Goal: Task Accomplishment & Management: Manage account settings

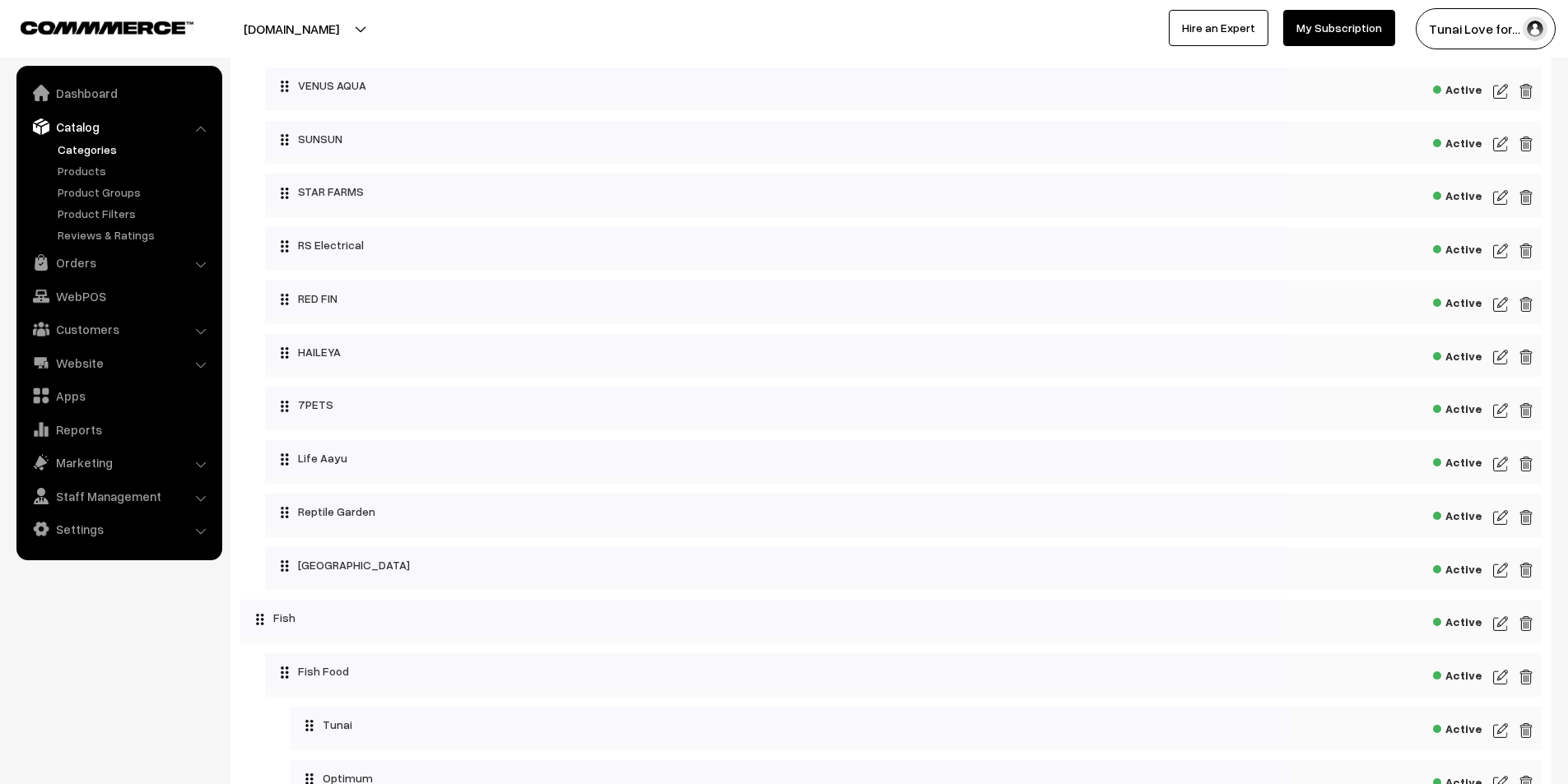
scroll to position [356, 0]
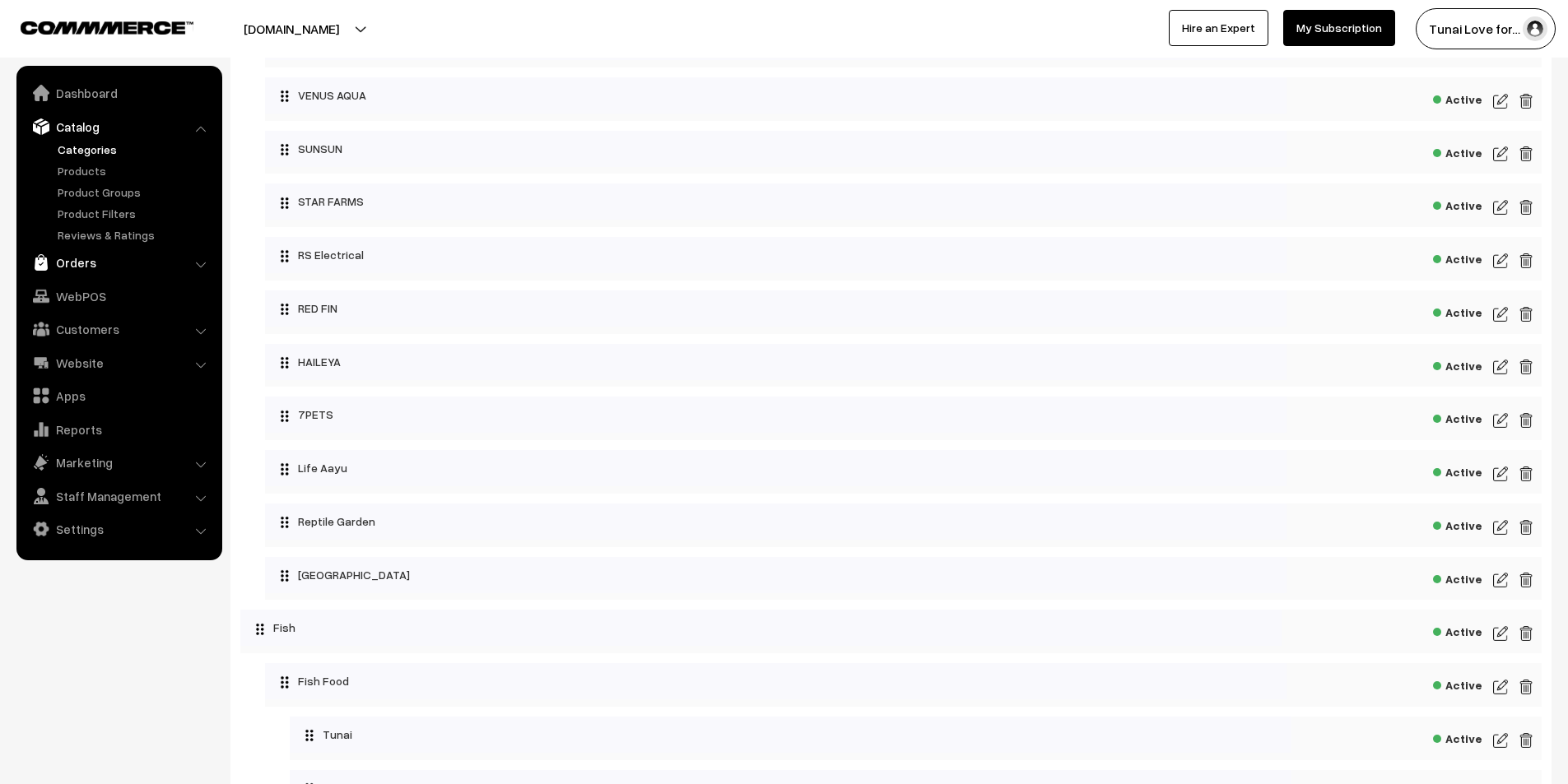
click at [75, 258] on link "Orders" at bounding box center [117, 262] width 195 height 29
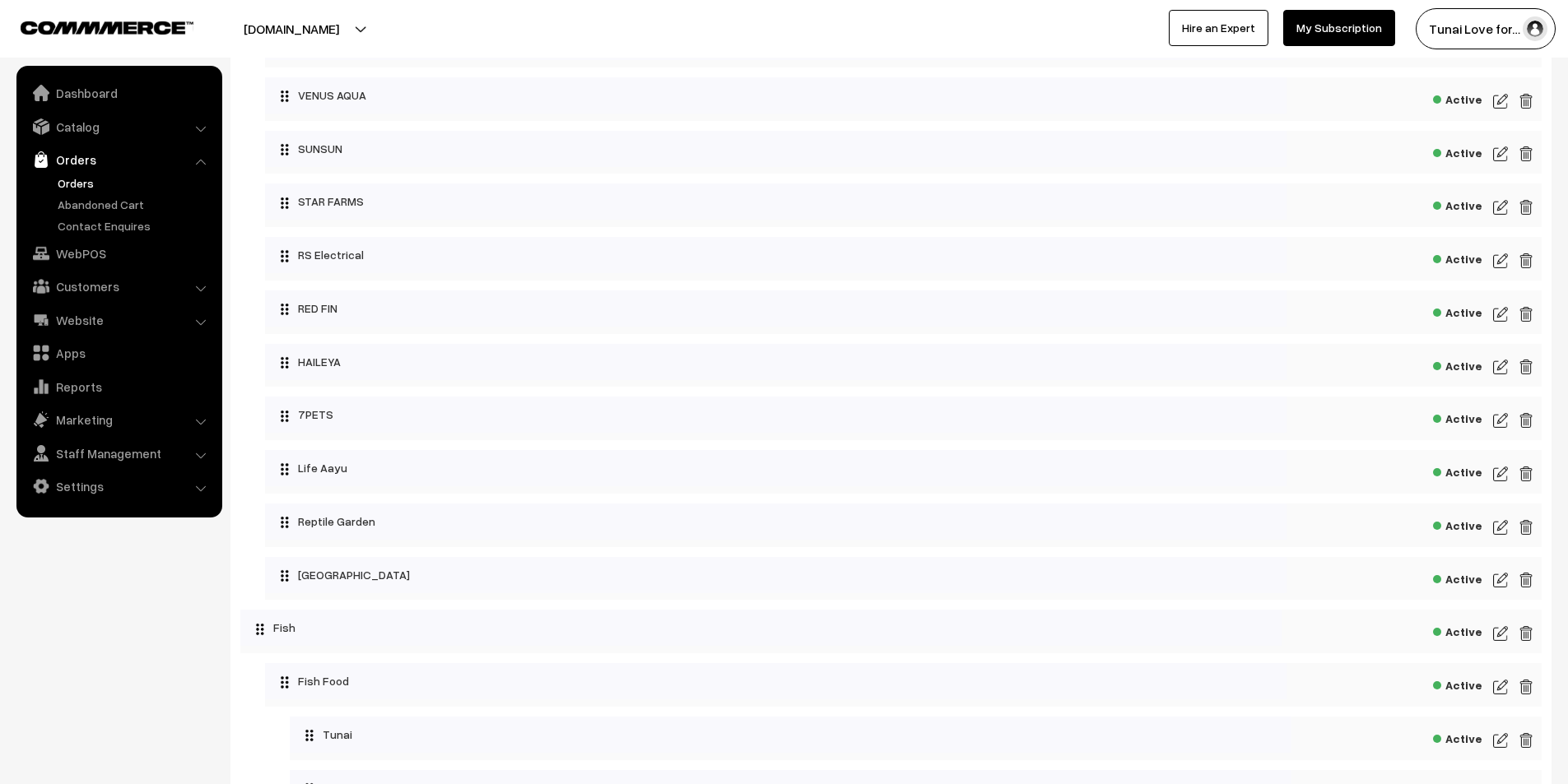
click at [87, 174] on link "Orders" at bounding box center [135, 182] width 163 height 17
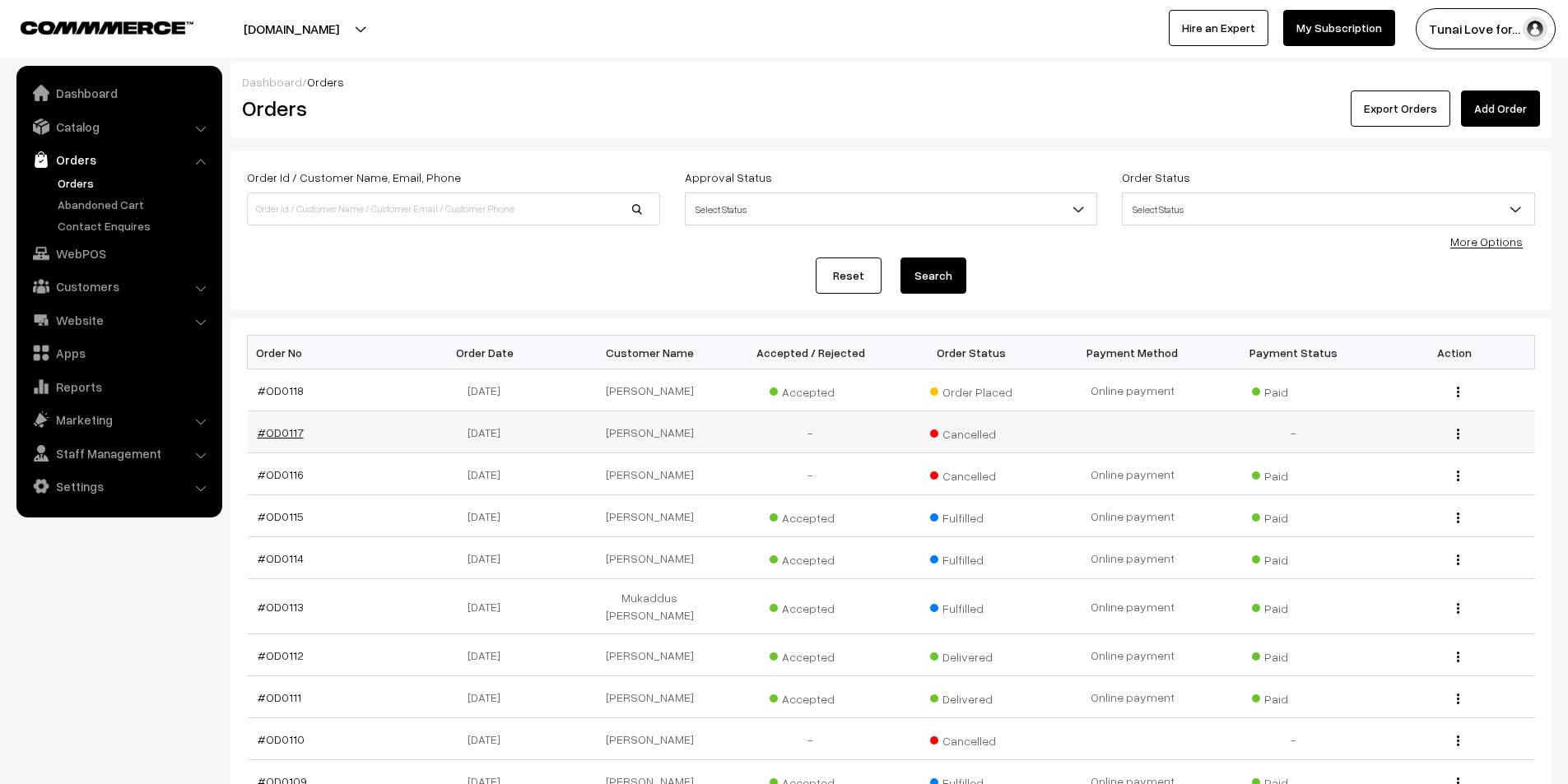
click at [286, 435] on link "#OD0117" at bounding box center [281, 432] width 46 height 14
click at [293, 383] on link "#OD0118" at bounding box center [281, 390] width 46 height 14
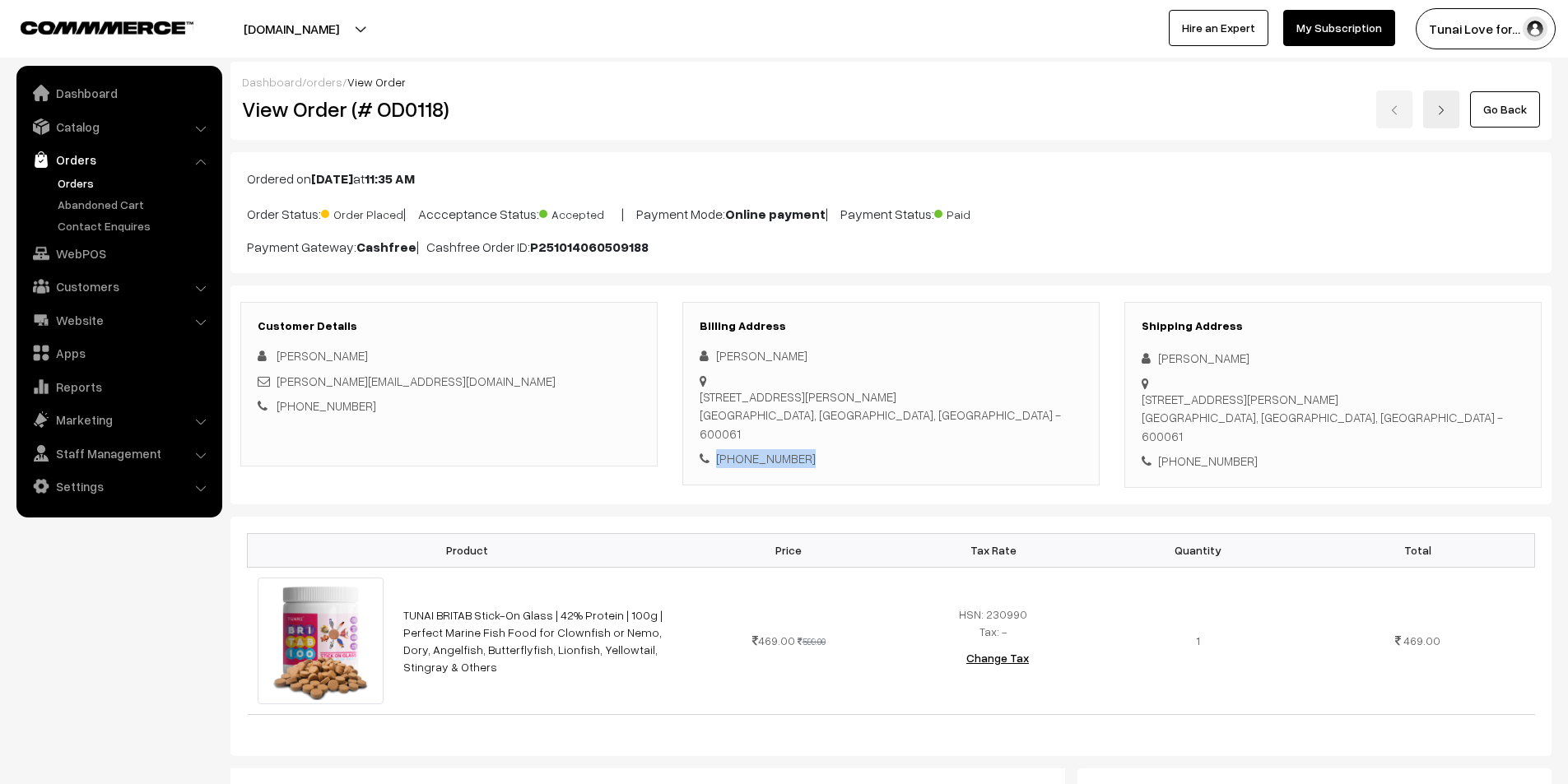
drag, startPoint x: 717, startPoint y: 425, endPoint x: 826, endPoint y: 423, distance: 109.0
click at [826, 449] on div "+91 9790996745" at bounding box center [890, 458] width 383 height 19
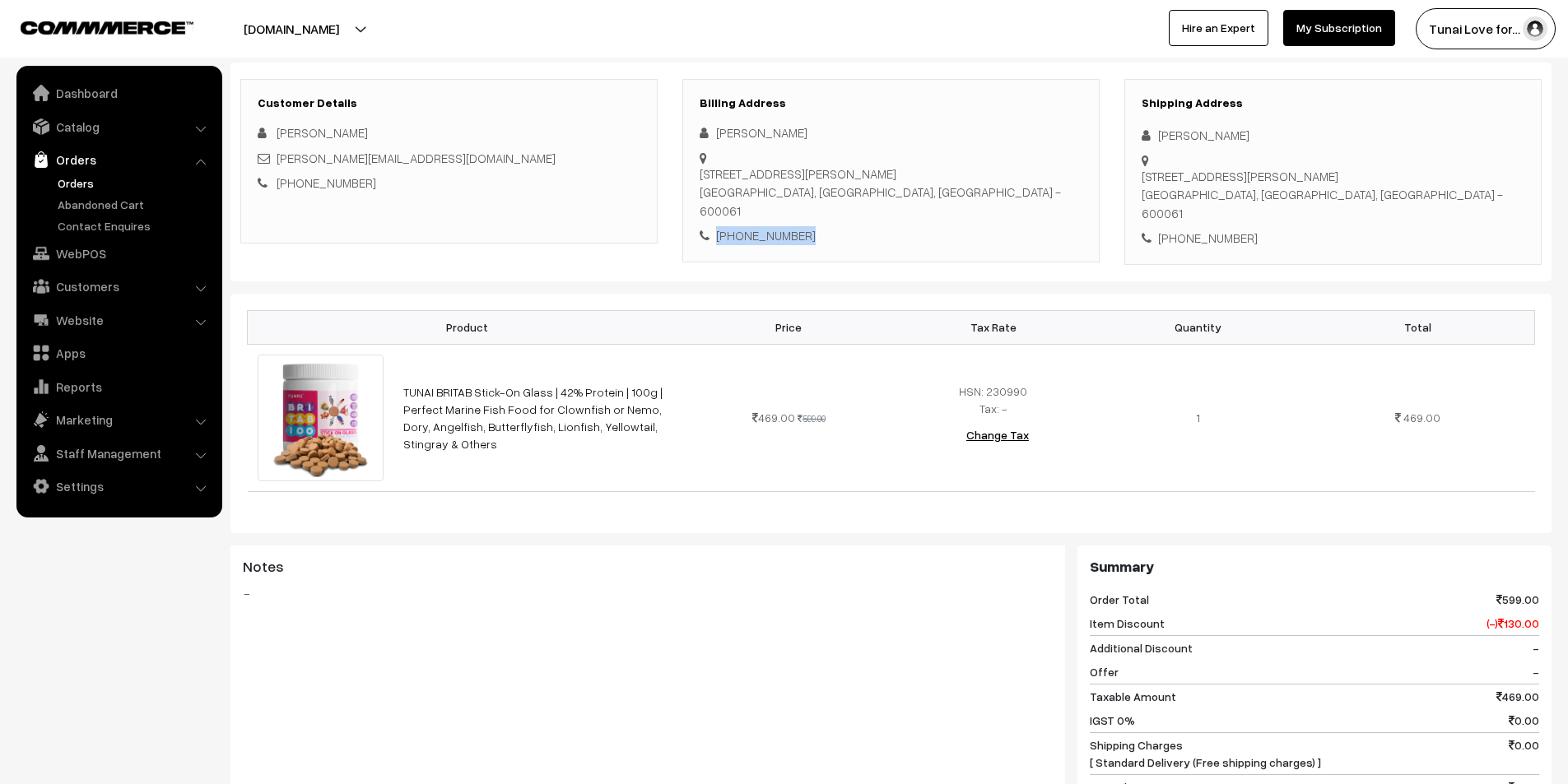
scroll to position [590, 0]
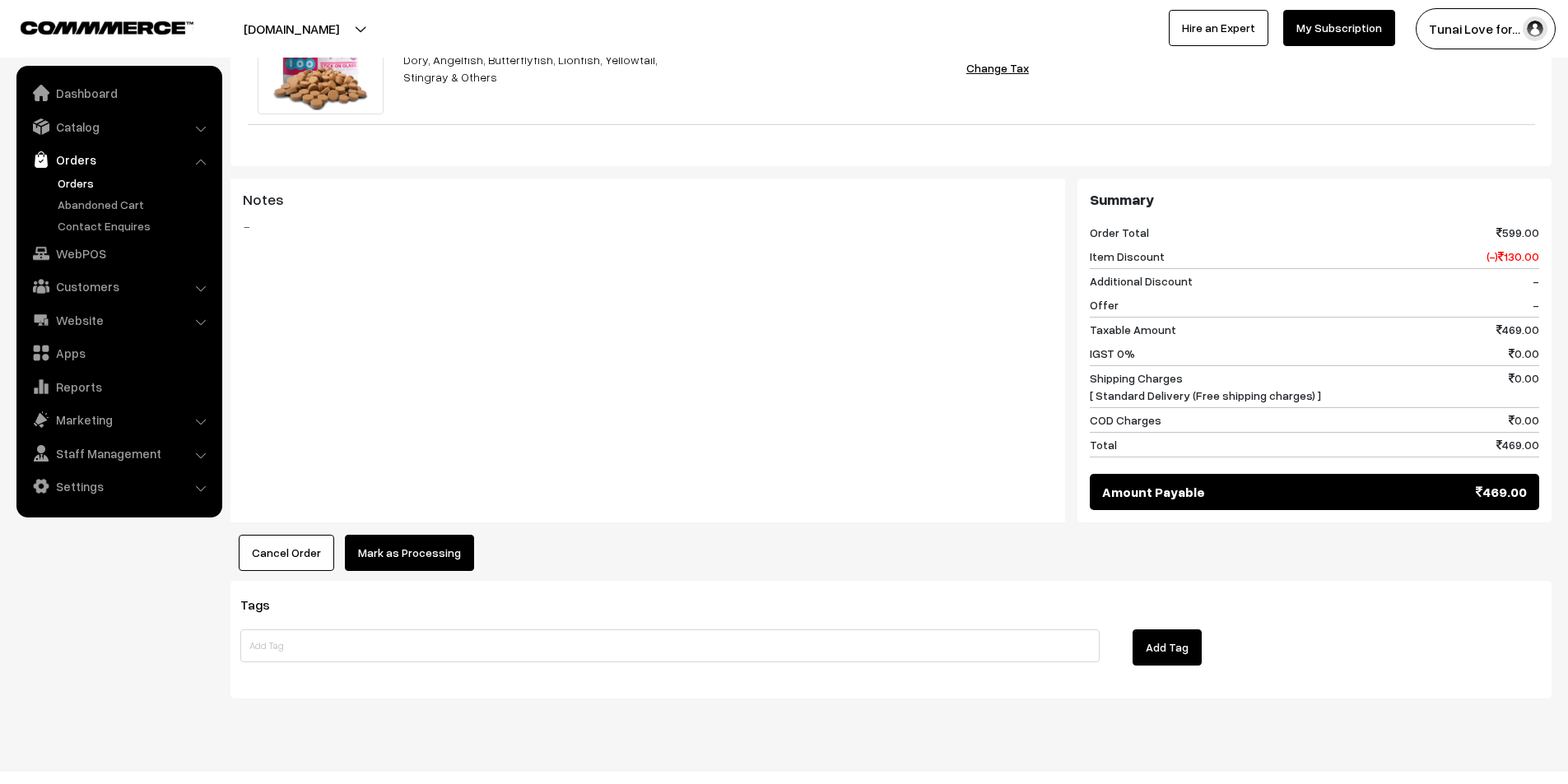
click at [444, 541] on button "Mark as Processing" at bounding box center [409, 552] width 129 height 36
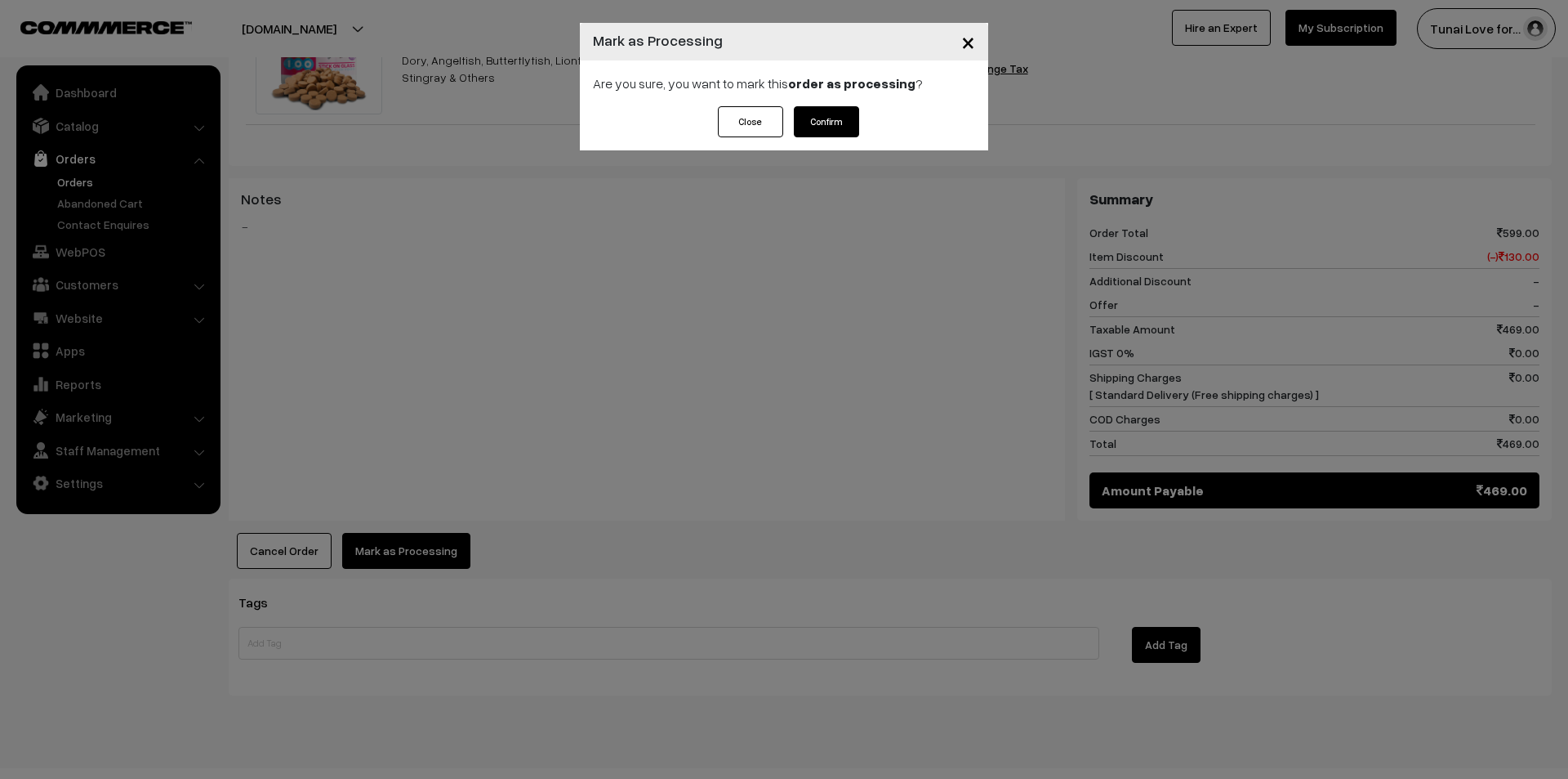
click at [972, 44] on span "×" at bounding box center [968, 41] width 14 height 30
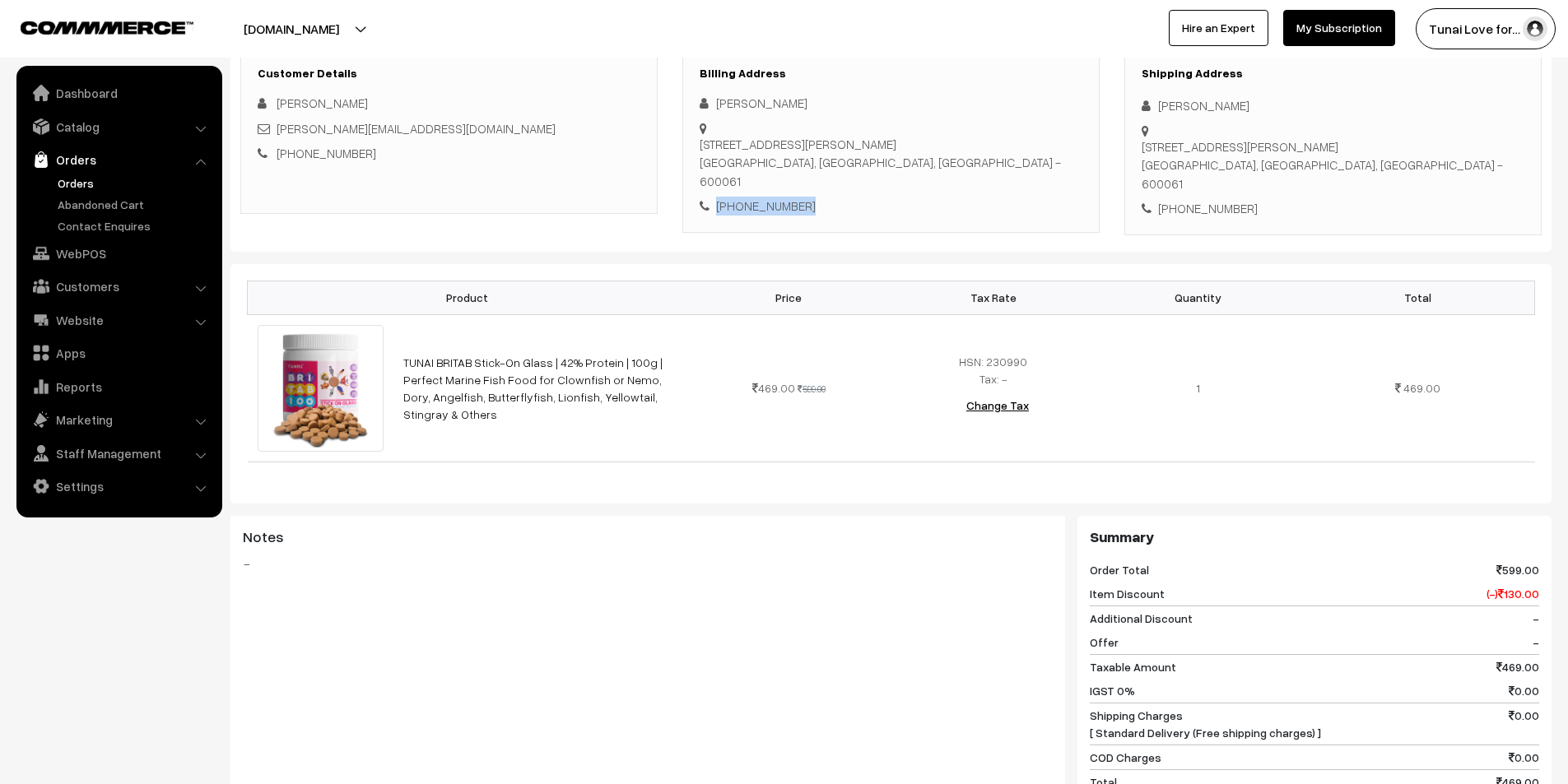
scroll to position [14, 0]
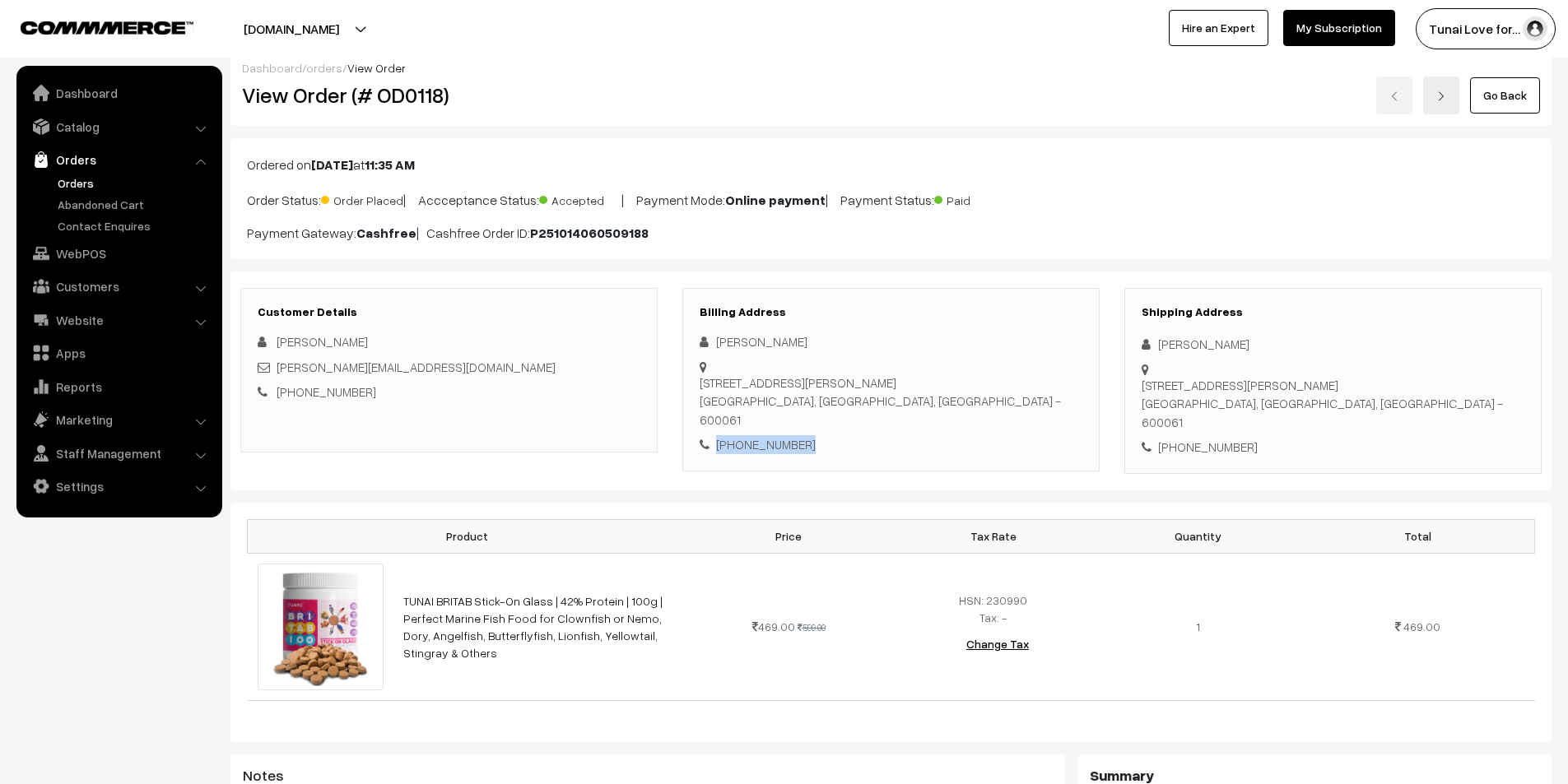
click at [77, 181] on link "Orders" at bounding box center [135, 182] width 163 height 17
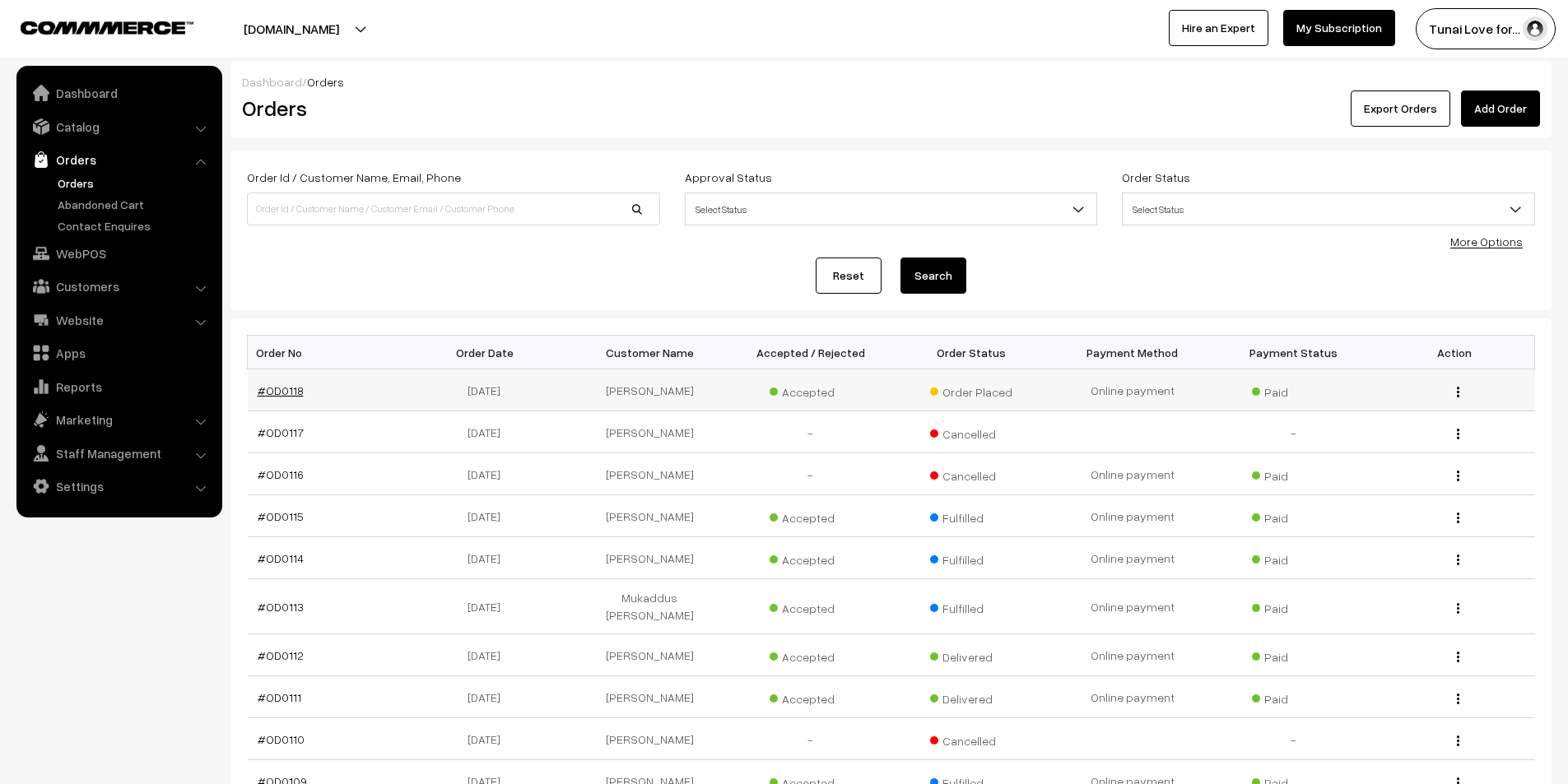
click at [283, 386] on link "#OD0118" at bounding box center [281, 390] width 46 height 14
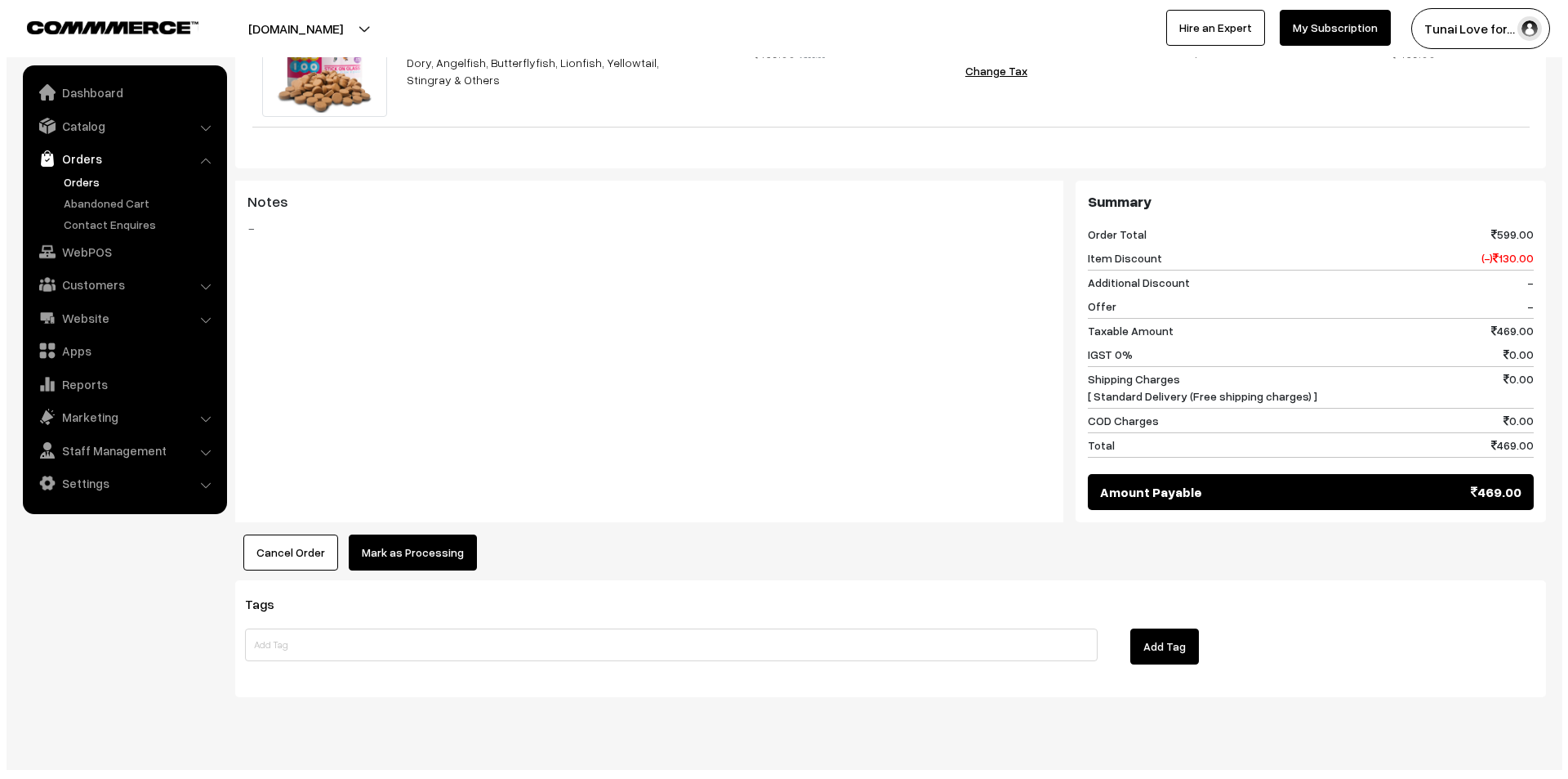
scroll to position [586, 0]
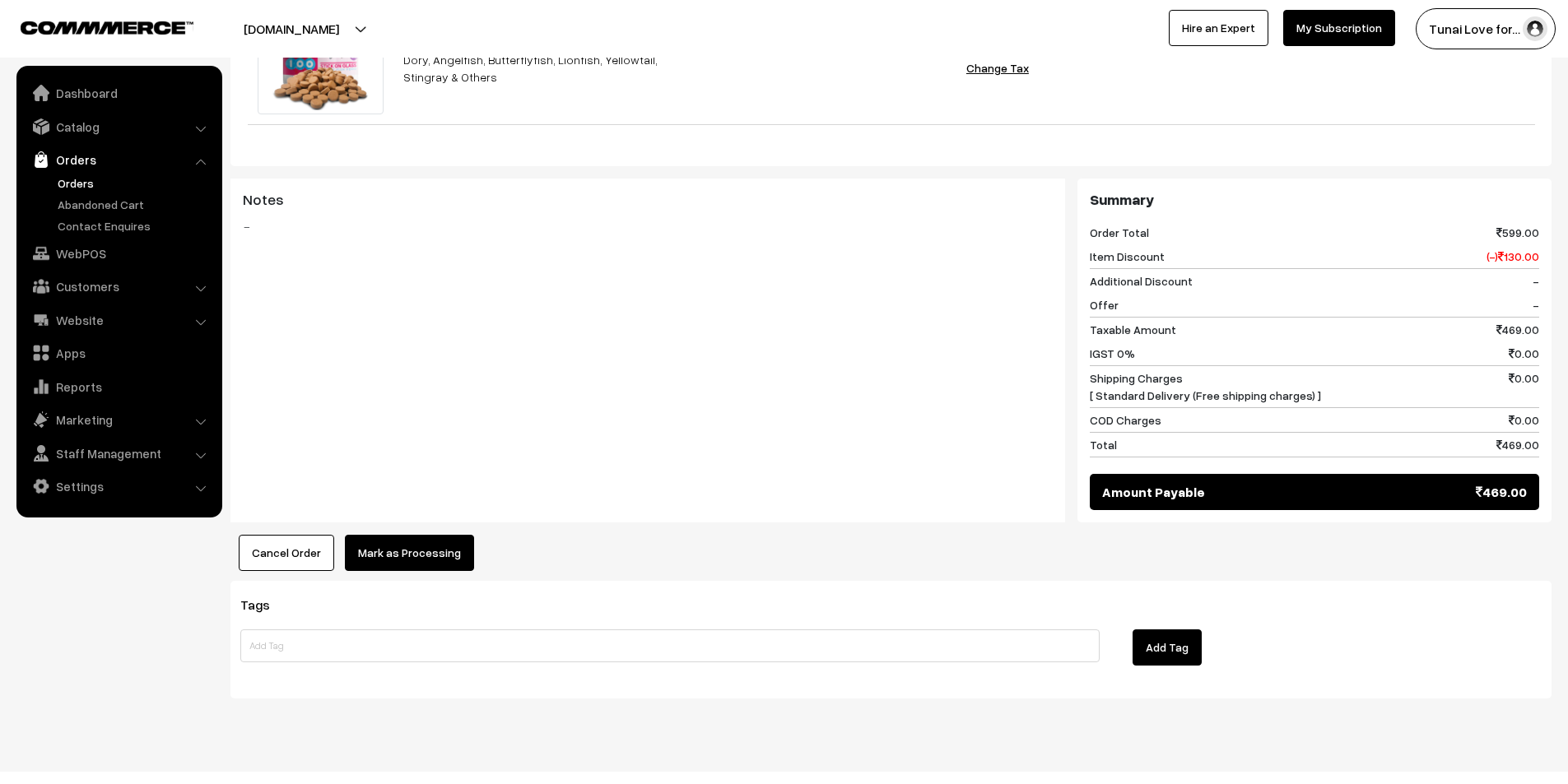
click at [368, 536] on button "Mark as Processing" at bounding box center [409, 552] width 129 height 36
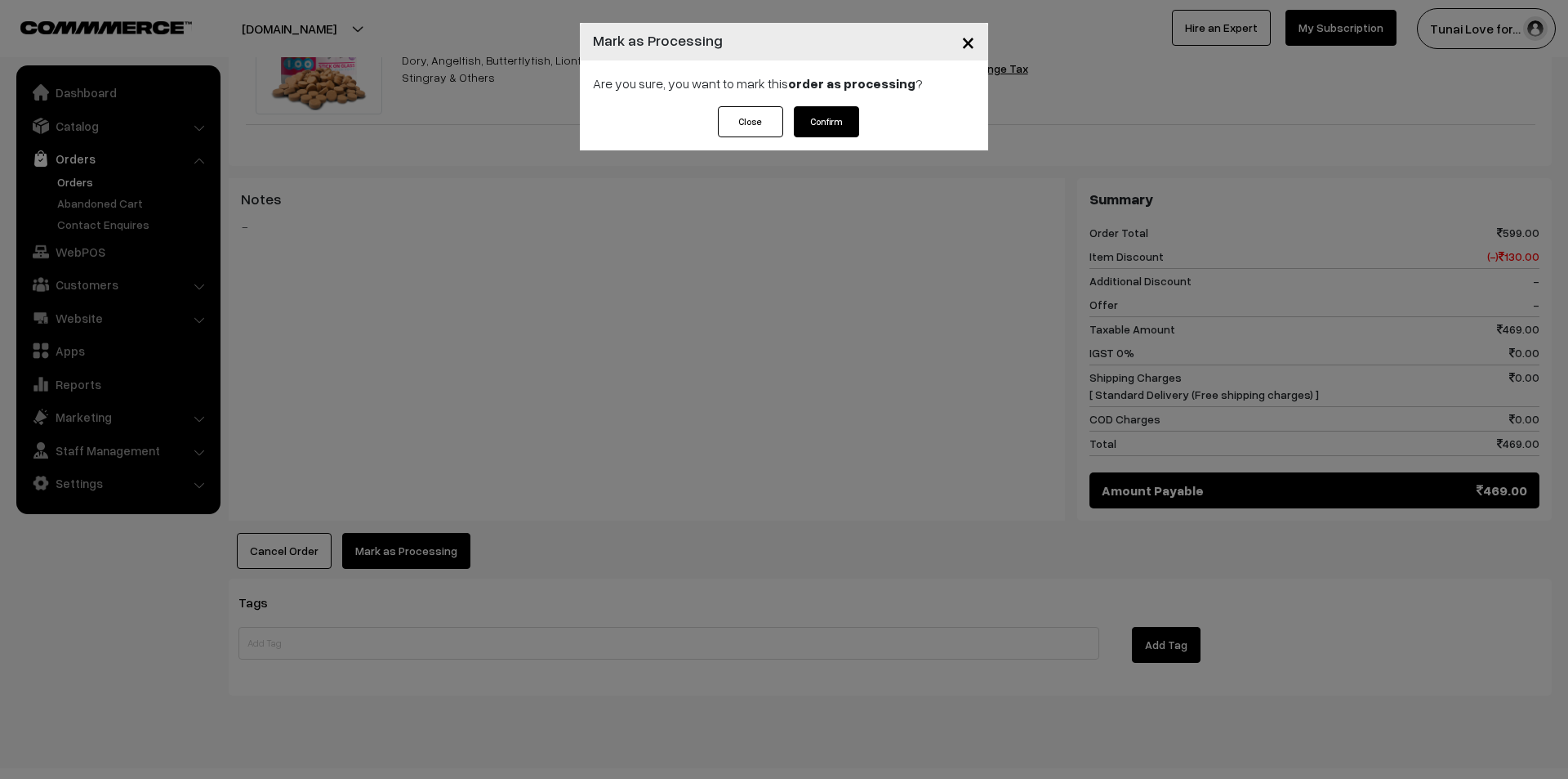
click at [821, 101] on div "Are you sure, you want to mark this order as processing ?" at bounding box center [784, 83] width 408 height 46
click at [816, 112] on button "Confirm" at bounding box center [827, 122] width 66 height 31
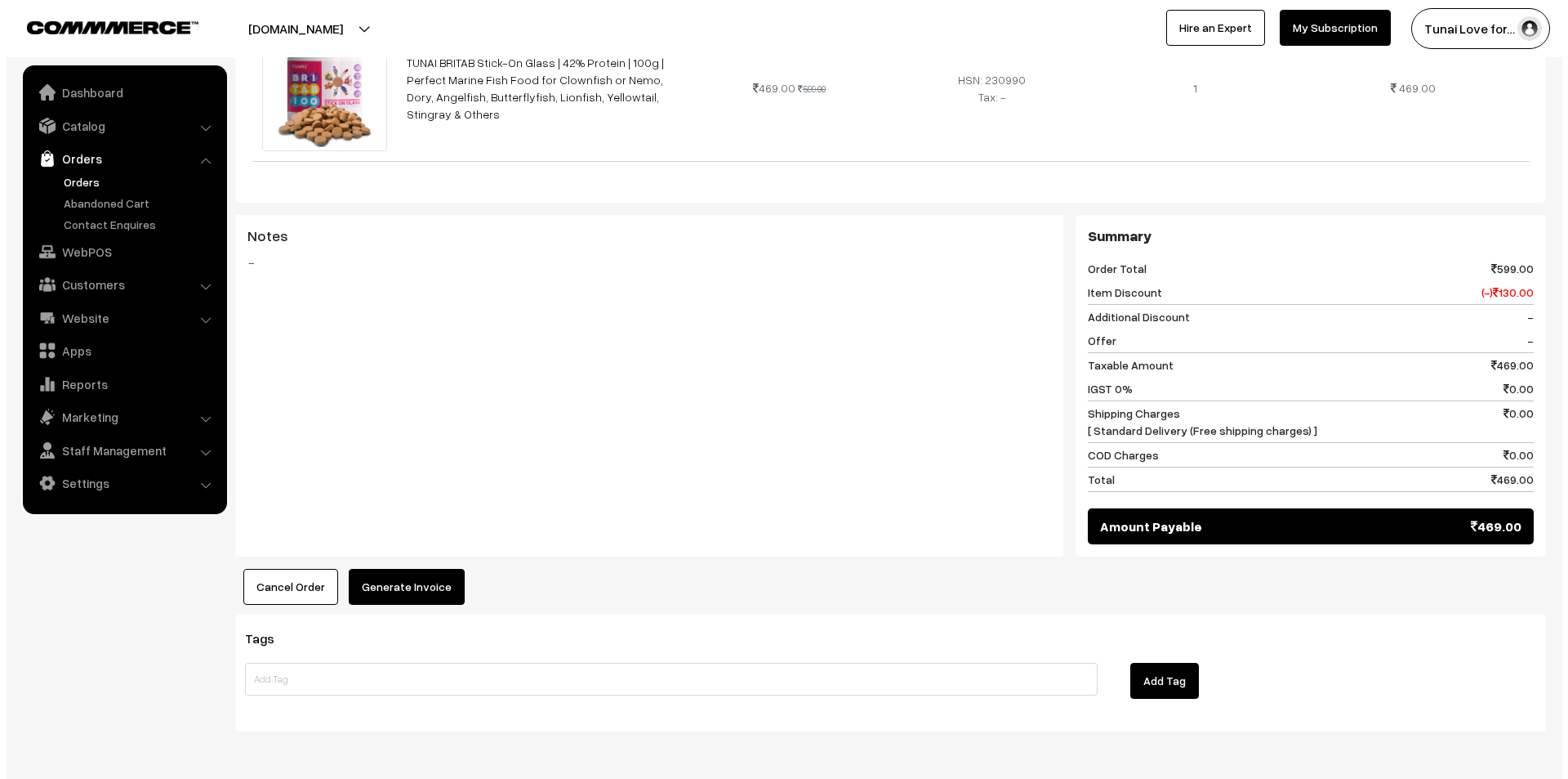
scroll to position [572, 0]
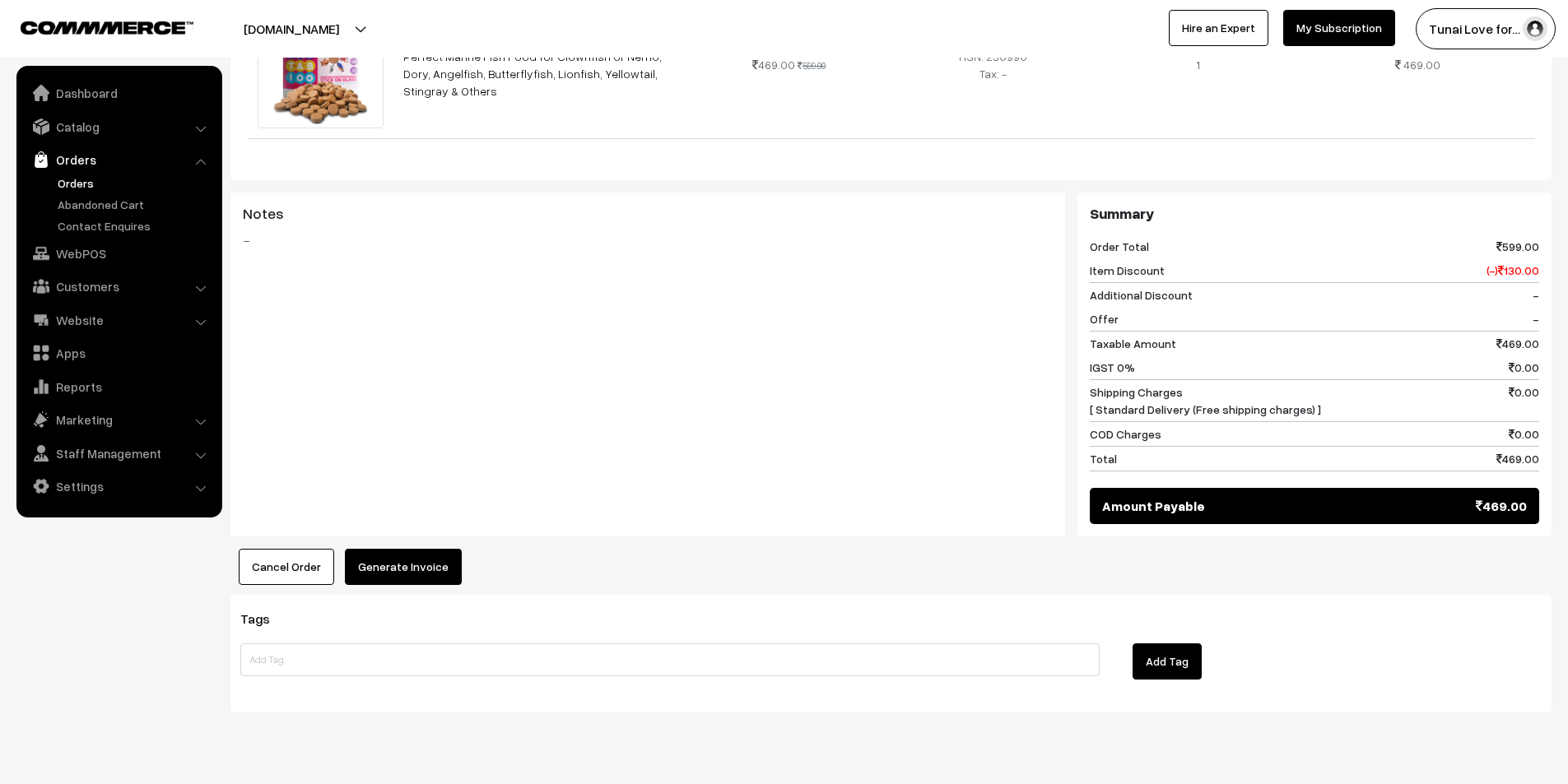
click at [401, 548] on button "Generate Invoice" at bounding box center [403, 566] width 117 height 36
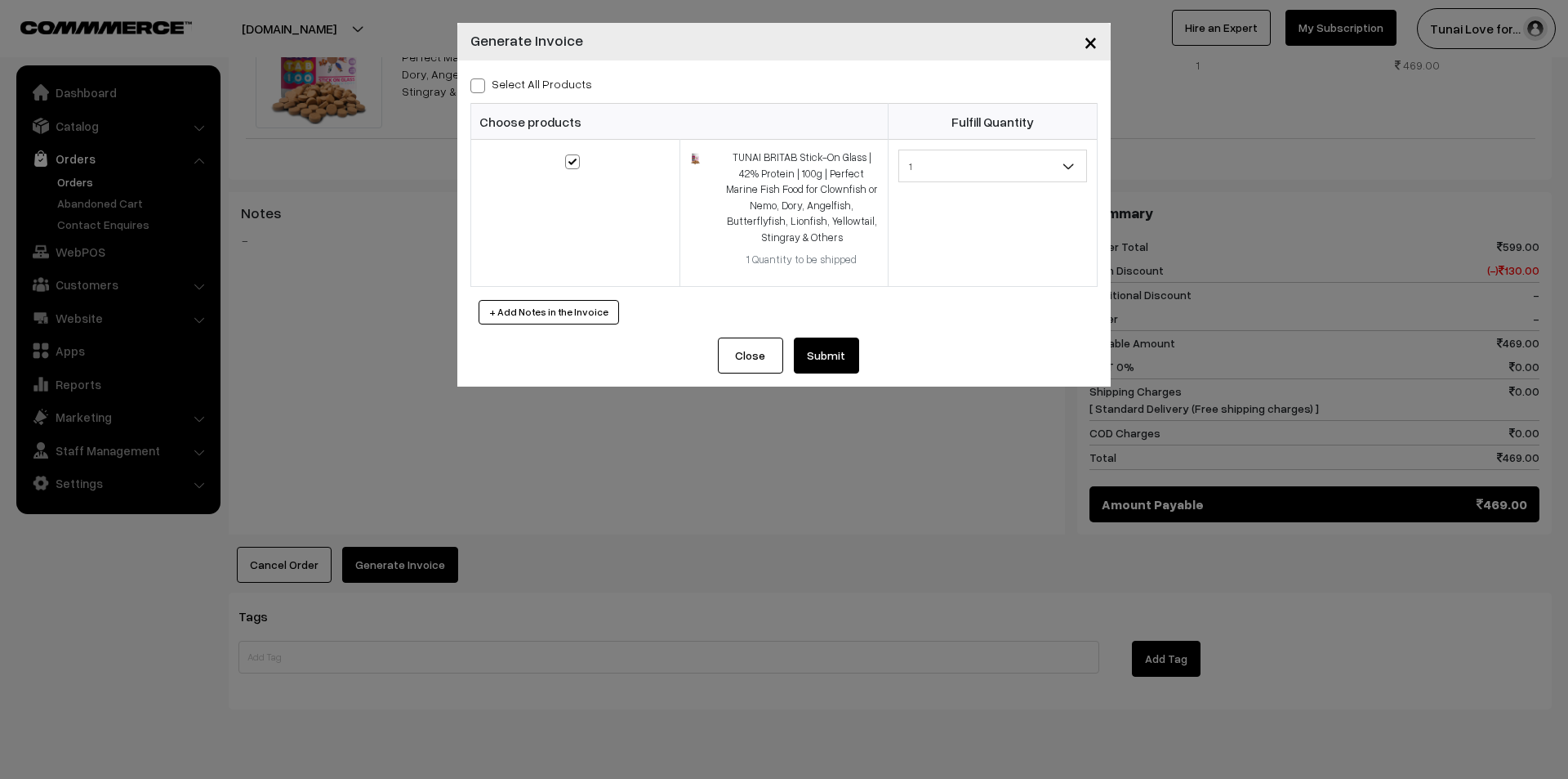
click at [814, 354] on button "Submit" at bounding box center [827, 354] width 66 height 36
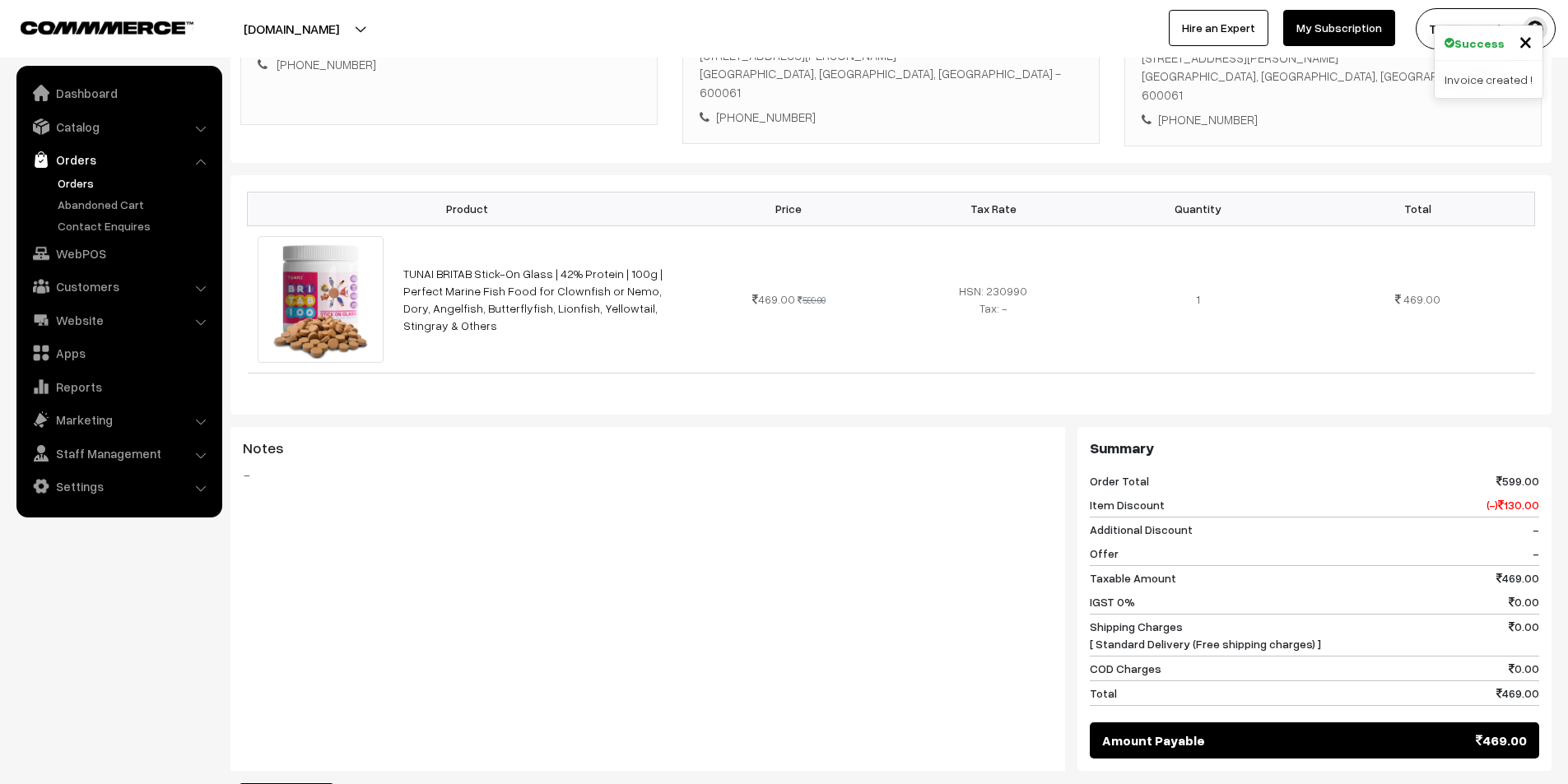
scroll to position [329, 0]
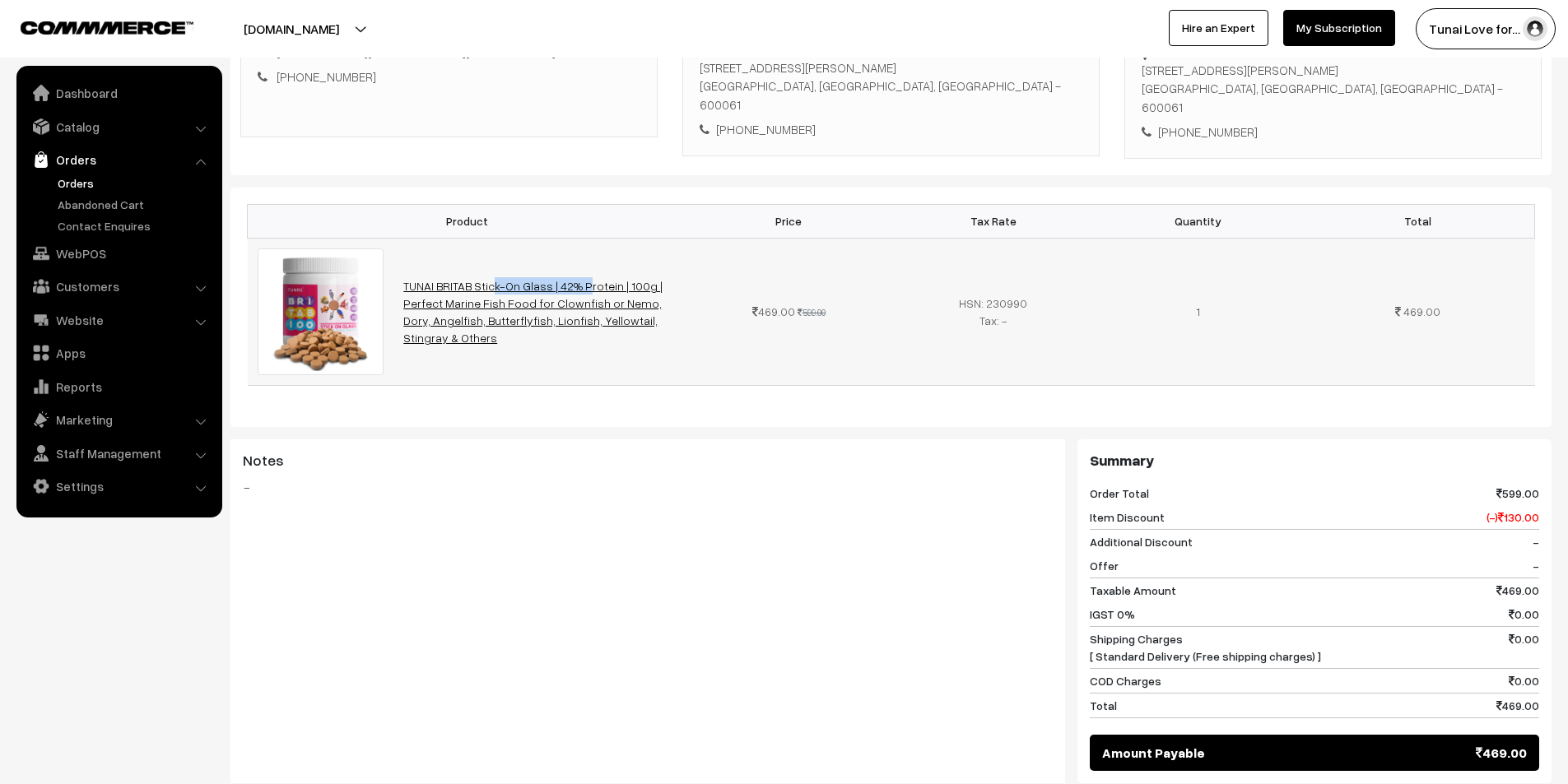
drag, startPoint x: 400, startPoint y: 260, endPoint x: 493, endPoint y: 264, distance: 93.1
click at [493, 264] on td "TUNAI BRITAB Stick-On Glass | 42% Protein | 100g | Perfect Marine Fish Food for…" at bounding box center [539, 311] width 292 height 148
copy link "TUNAI BRITAB Stick"
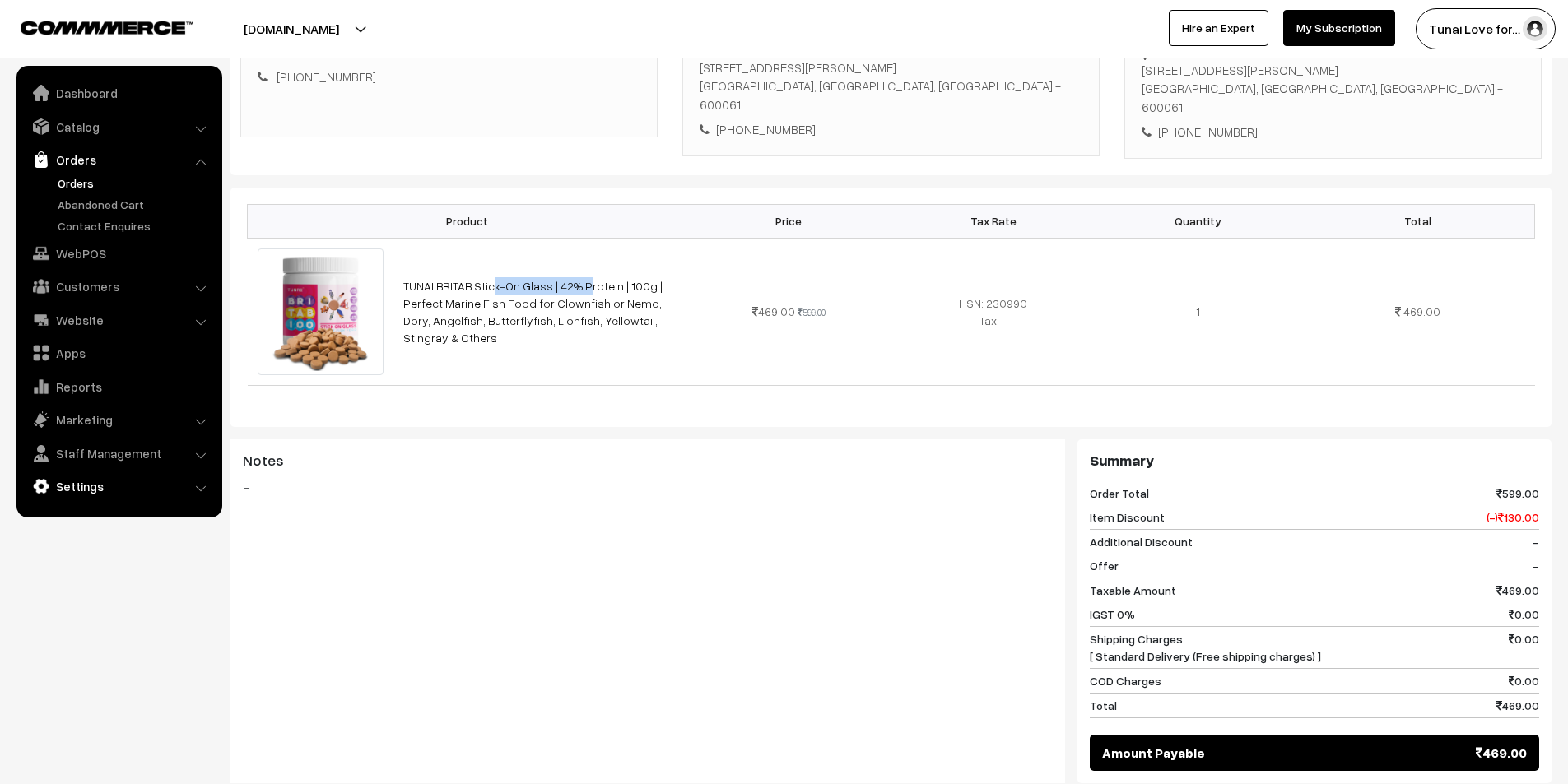
click at [106, 485] on link "Settings" at bounding box center [117, 486] width 195 height 29
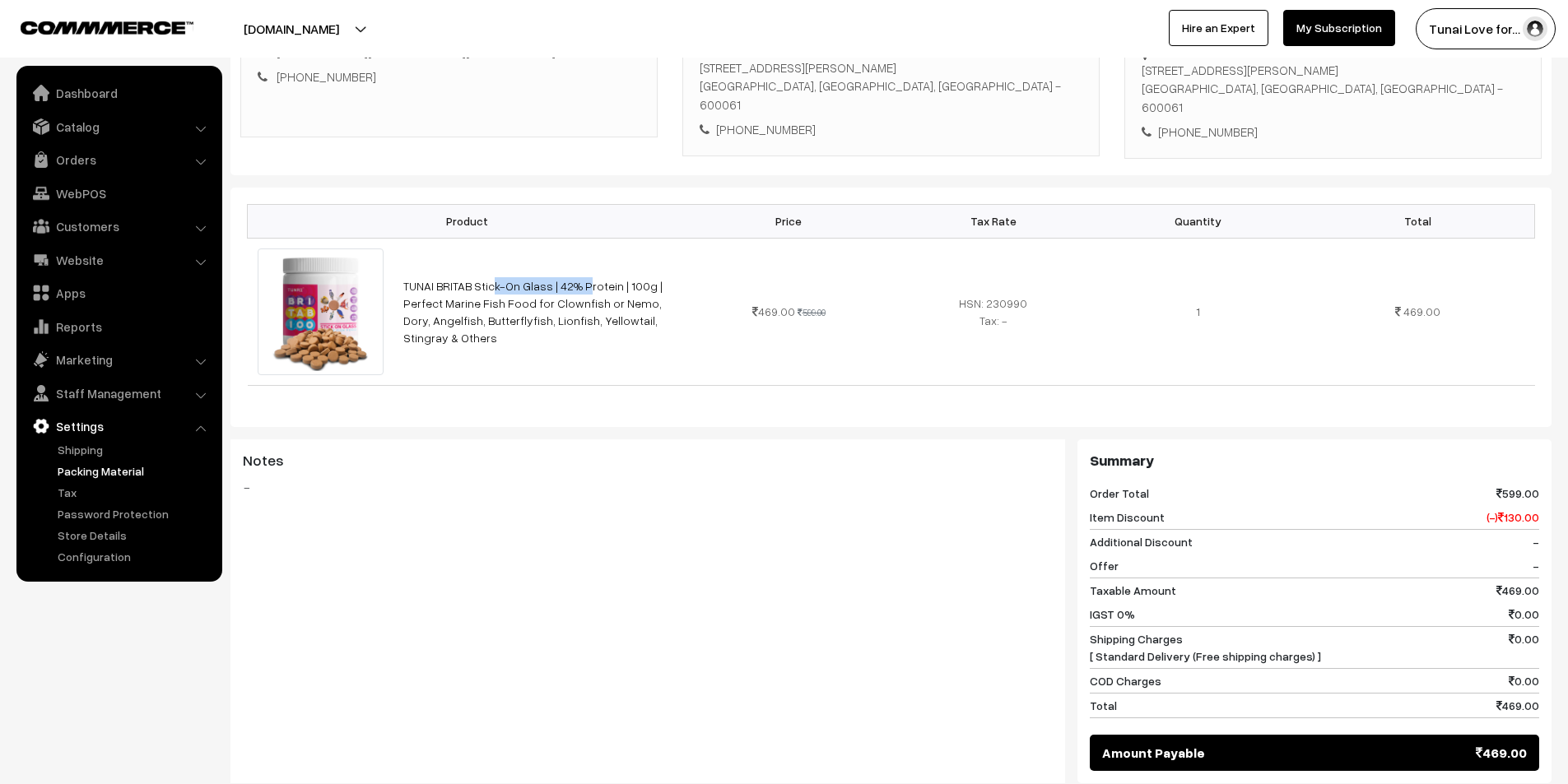
click at [97, 467] on link "Packing Material" at bounding box center [135, 470] width 163 height 17
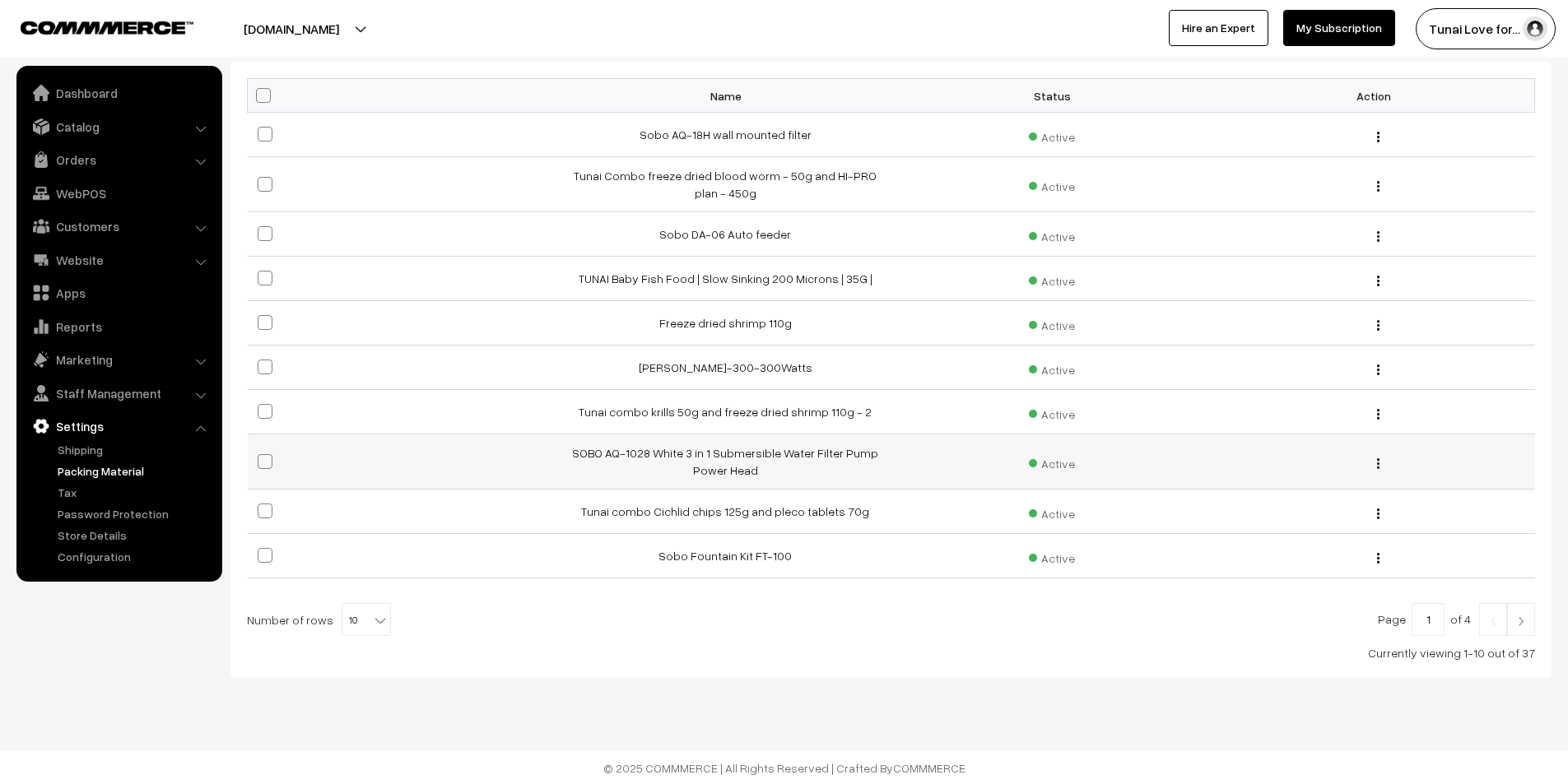
scroll to position [248, 0]
click at [372, 611] on b at bounding box center [380, 619] width 17 height 17
select select "60"
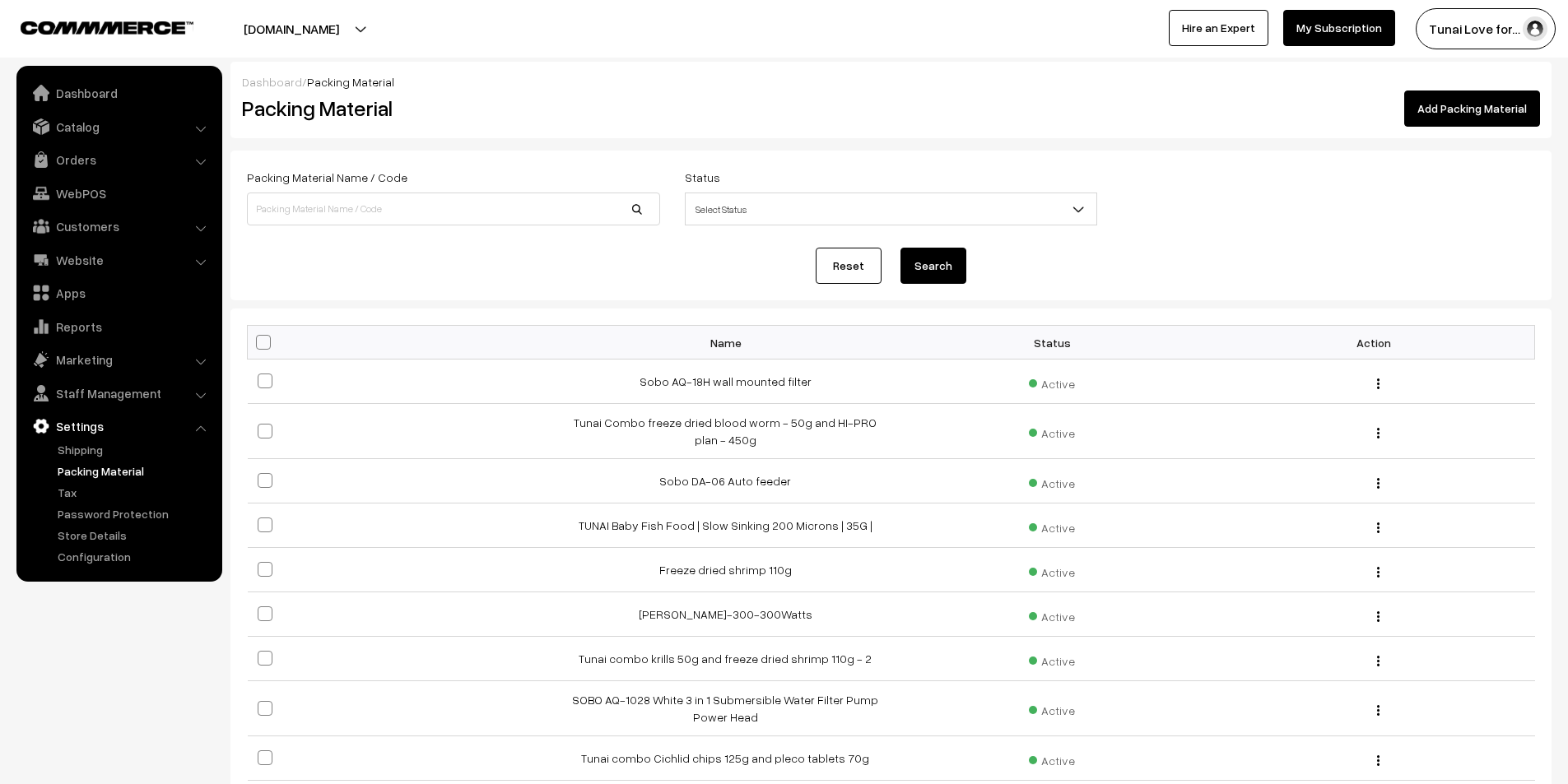
click at [1474, 116] on link "Add Packing Material" at bounding box center [1472, 108] width 136 height 36
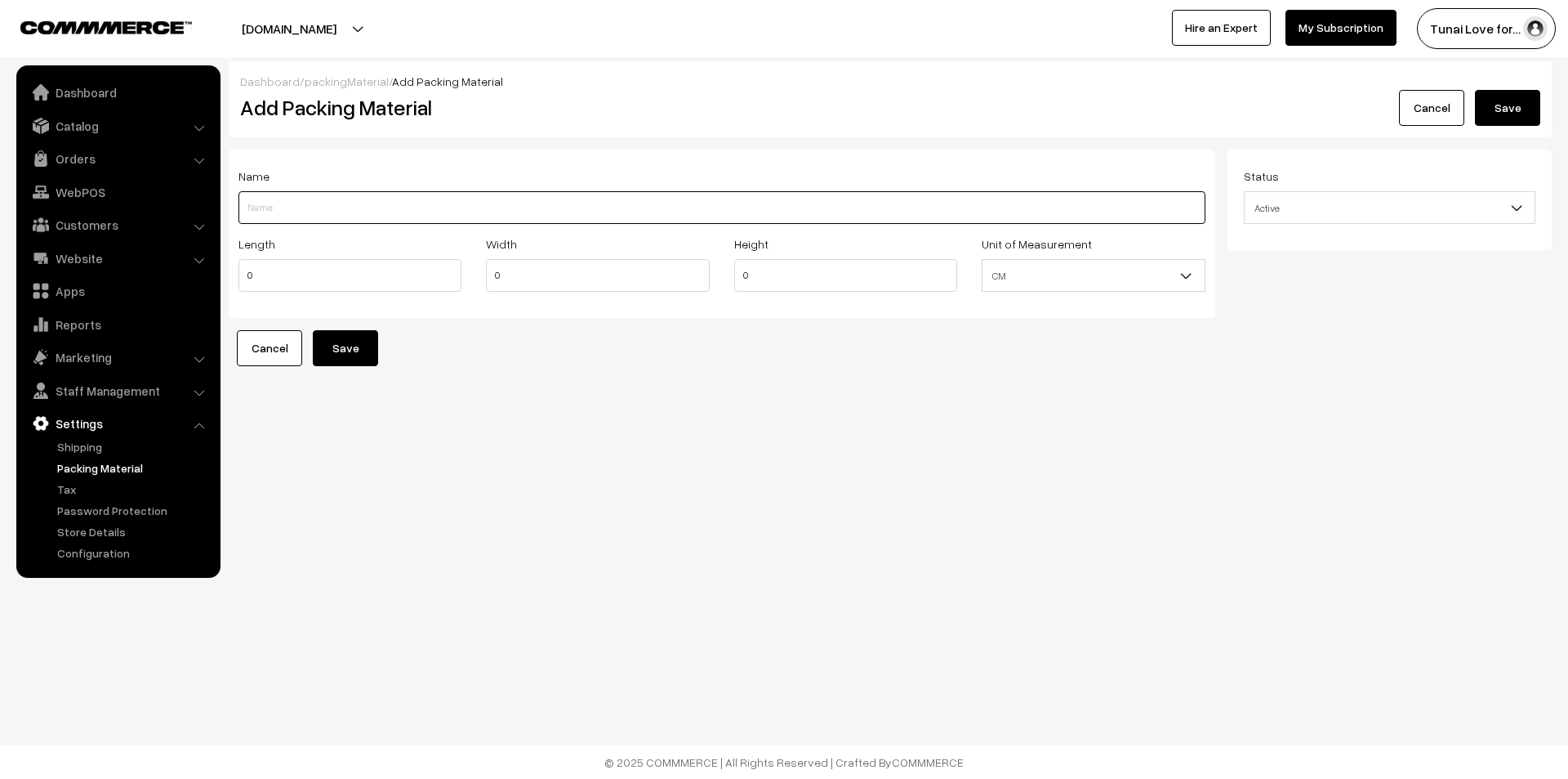
click at [448, 205] on input "Length" at bounding box center [722, 208] width 967 height 33
paste input "TUNAI BRITAB Stick"
type input "TUNAI BRITAB Stick - 100g"
click at [564, 369] on div "Dashboard / packingMaterial / Add Packing Material Add Packing Material Cancel …" at bounding box center [784, 230] width 1568 height 460
click at [345, 288] on input "0" at bounding box center [350, 275] width 223 height 33
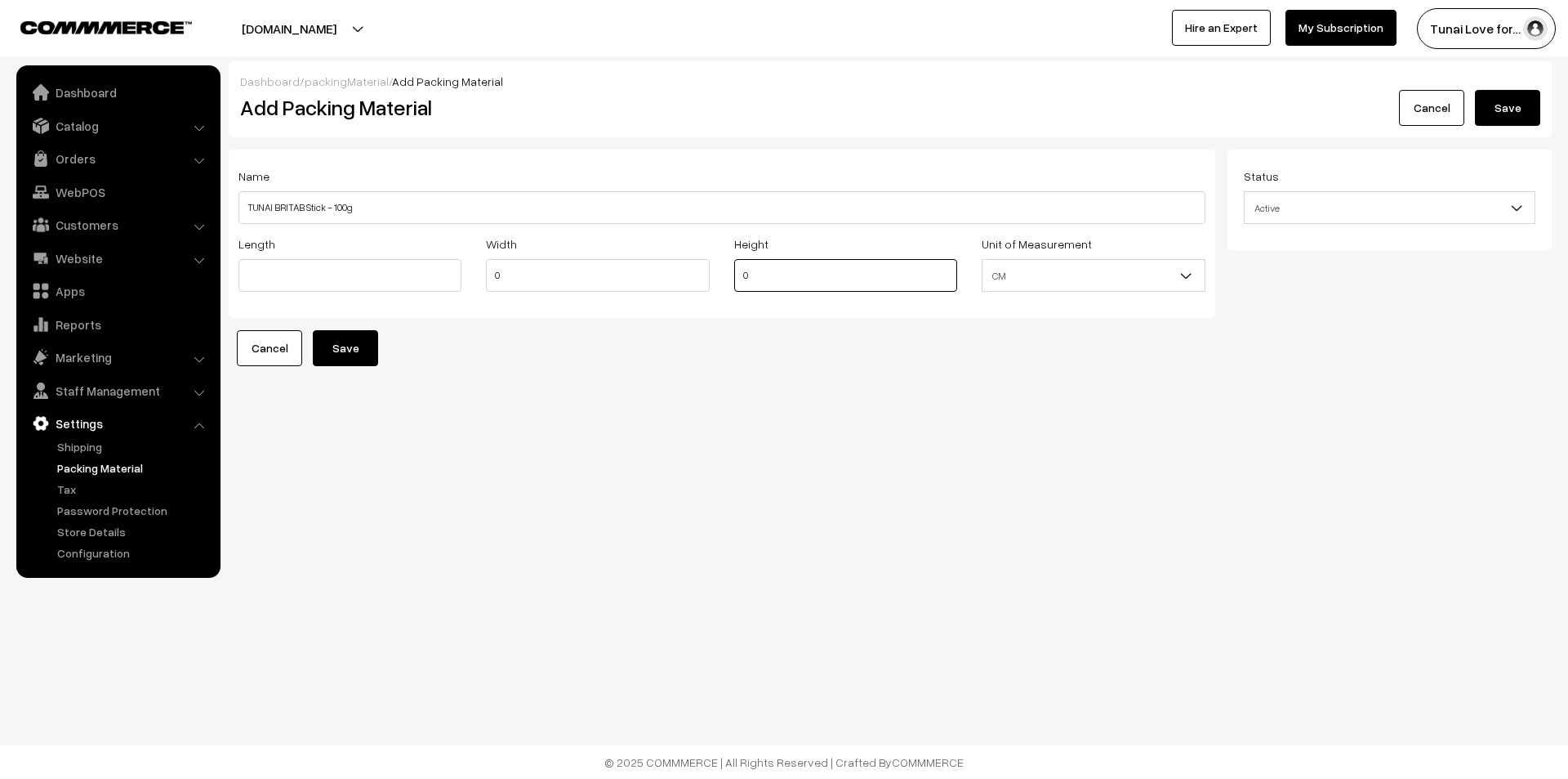
drag, startPoint x: 759, startPoint y: 279, endPoint x: 736, endPoint y: 279, distance: 23.0
click at [736, 279] on input "0" at bounding box center [845, 275] width 223 height 33
click at [866, 343] on form "Name TUNAI BRITAB Stick - 100g Length Width 0 Height 11.5 Unit of Measurement" at bounding box center [890, 258] width 1323 height 217
drag, startPoint x: 764, startPoint y: 281, endPoint x: 751, endPoint y: 273, distance: 15.3
click at [751, 273] on input "11.5" at bounding box center [845, 275] width 223 height 33
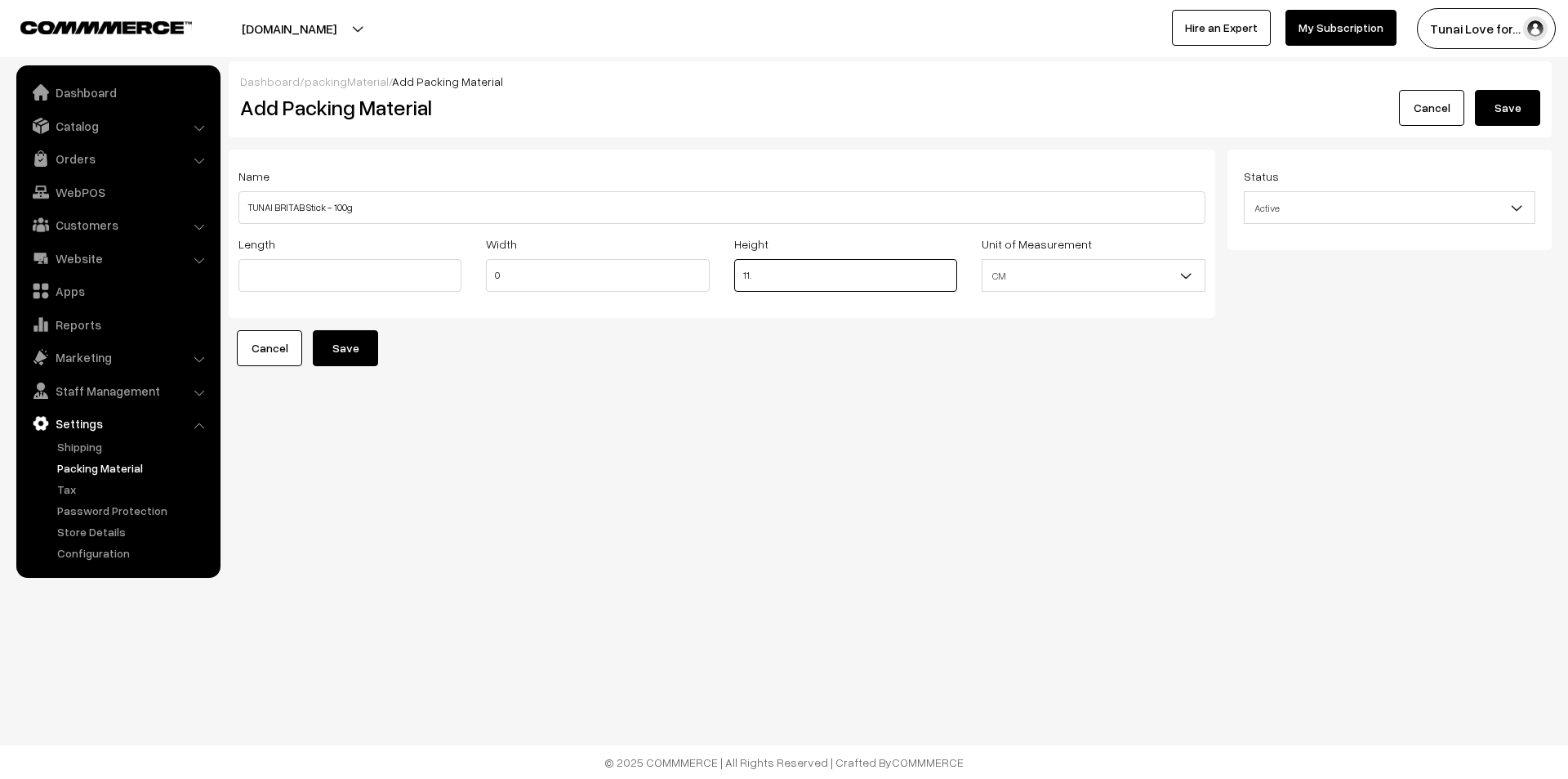
type input "11.5"
drag, startPoint x: 511, startPoint y: 274, endPoint x: 477, endPoint y: 282, distance: 34.9
click at [490, 275] on input "0" at bounding box center [597, 275] width 223 height 33
type input "7"
click at [261, 282] on input "text" at bounding box center [350, 275] width 223 height 33
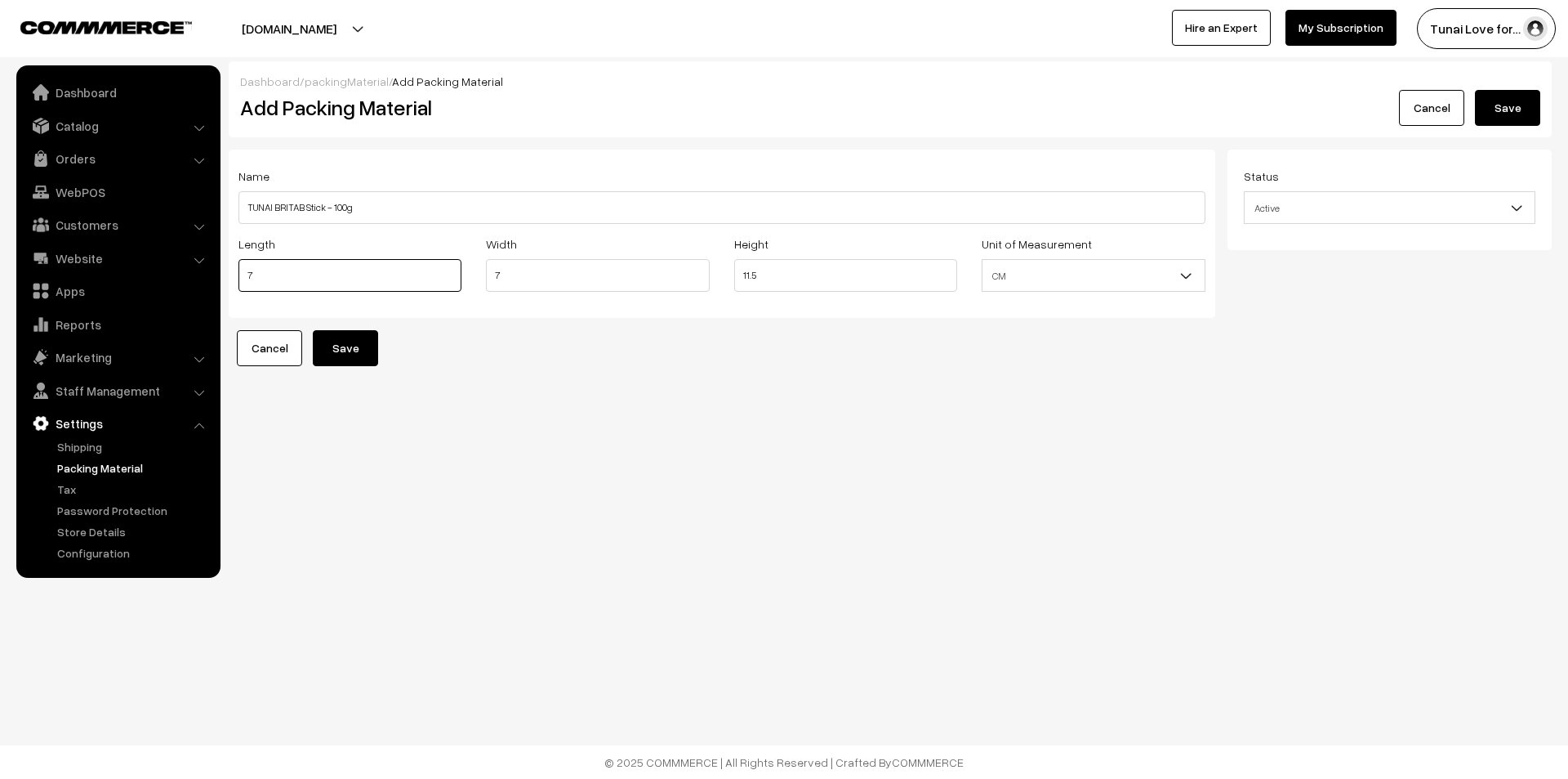
type input "7"
click at [513, 341] on form "Name TUNAI BRITAB Stick - 100g Length 7 Width 7 Height 11.5 Unit of Measurement" at bounding box center [890, 258] width 1323 height 217
click at [356, 349] on button "Save" at bounding box center [346, 347] width 66 height 36
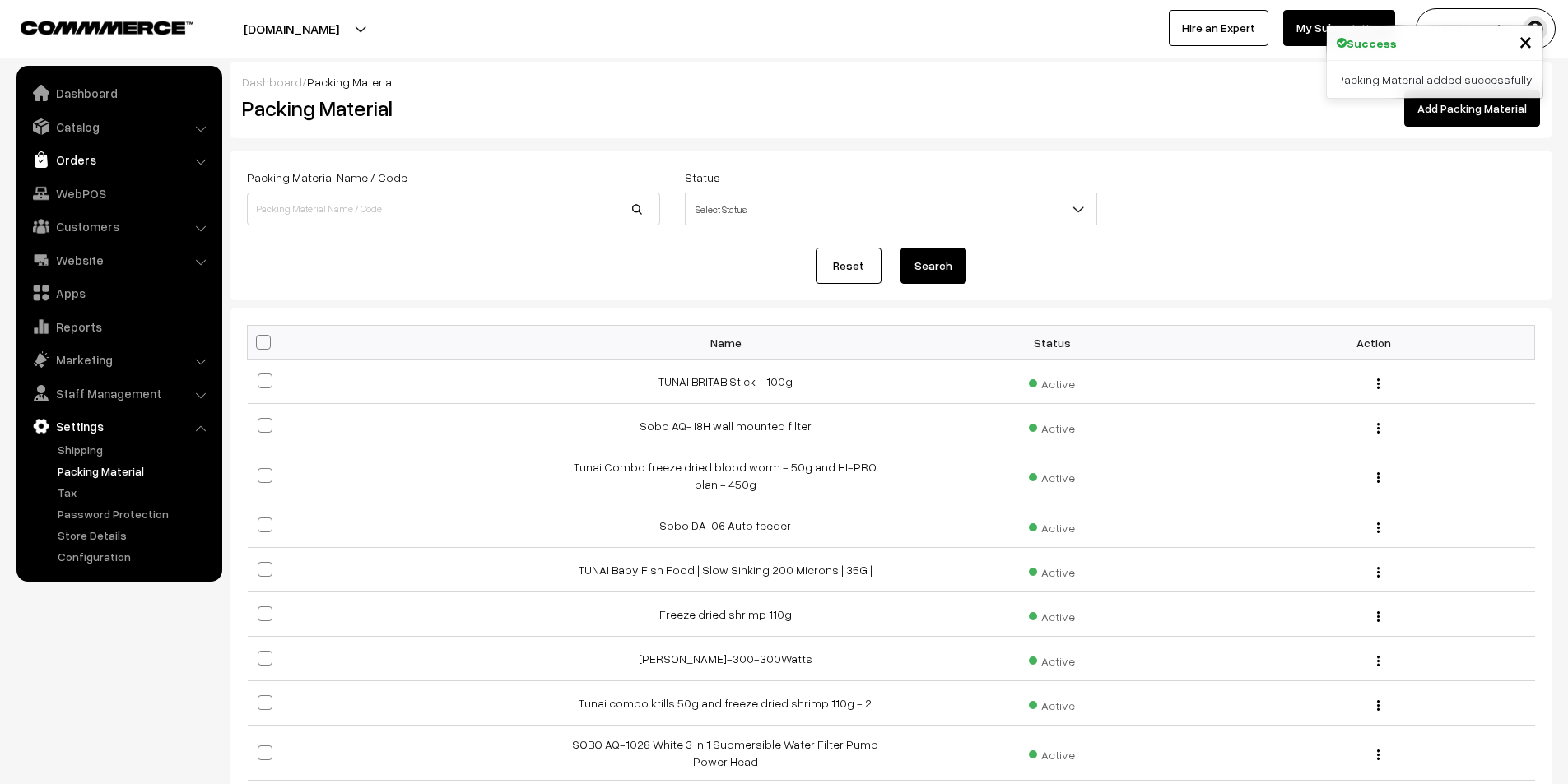
click at [107, 150] on link "Orders" at bounding box center [117, 160] width 195 height 29
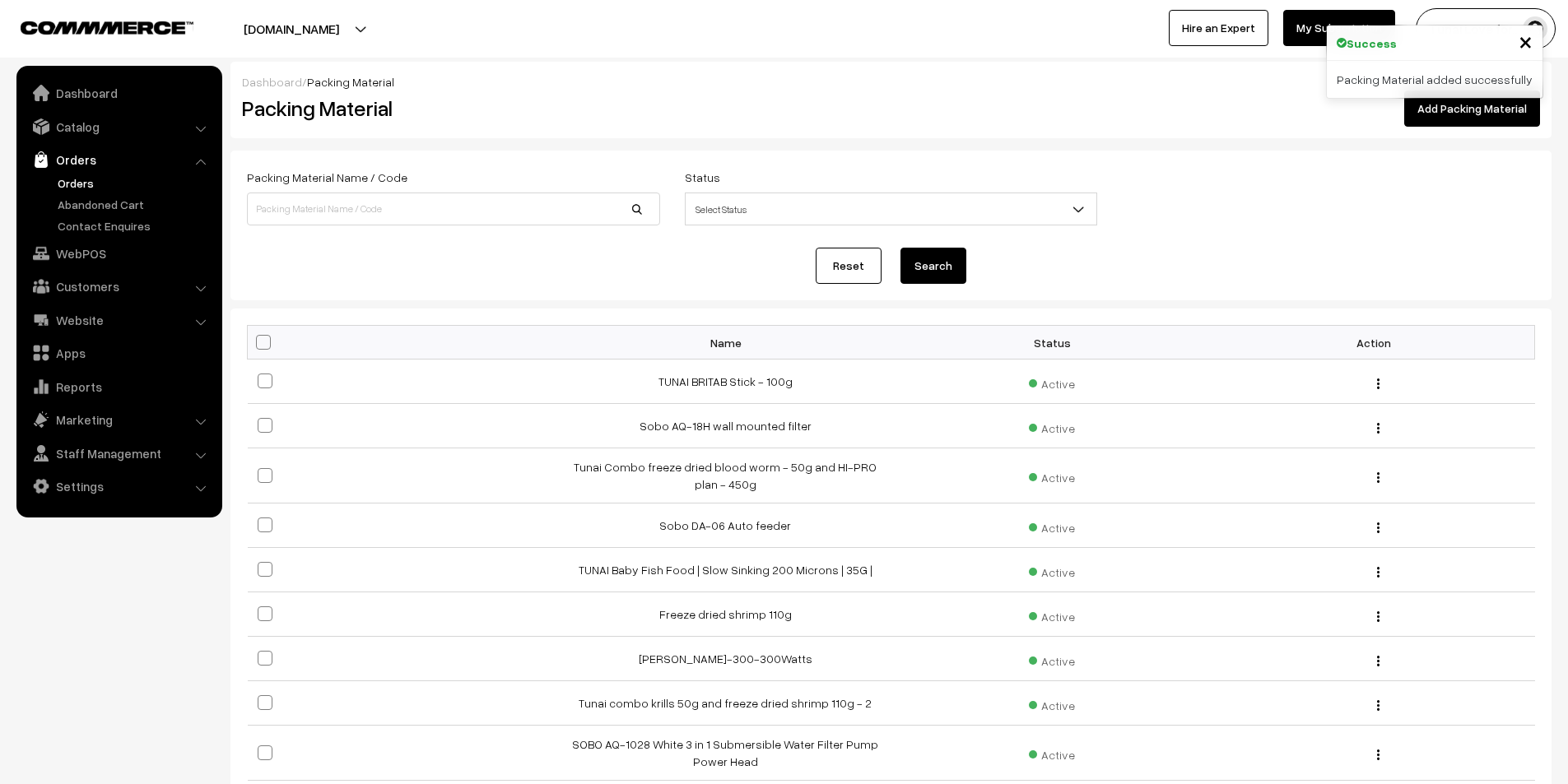
click at [96, 176] on link "Orders" at bounding box center [135, 182] width 163 height 17
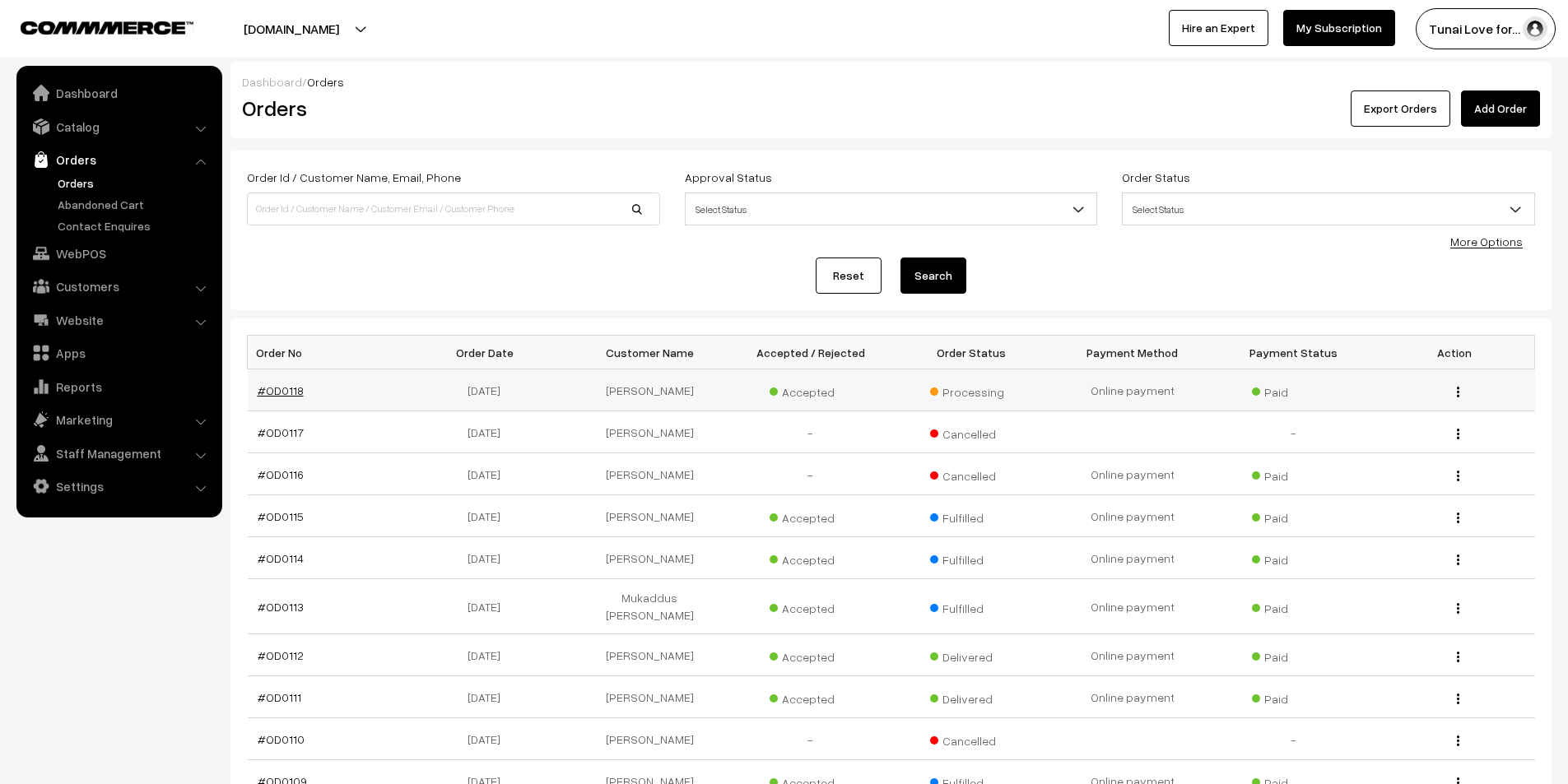
click at [291, 386] on link "#OD0118" at bounding box center [281, 390] width 46 height 14
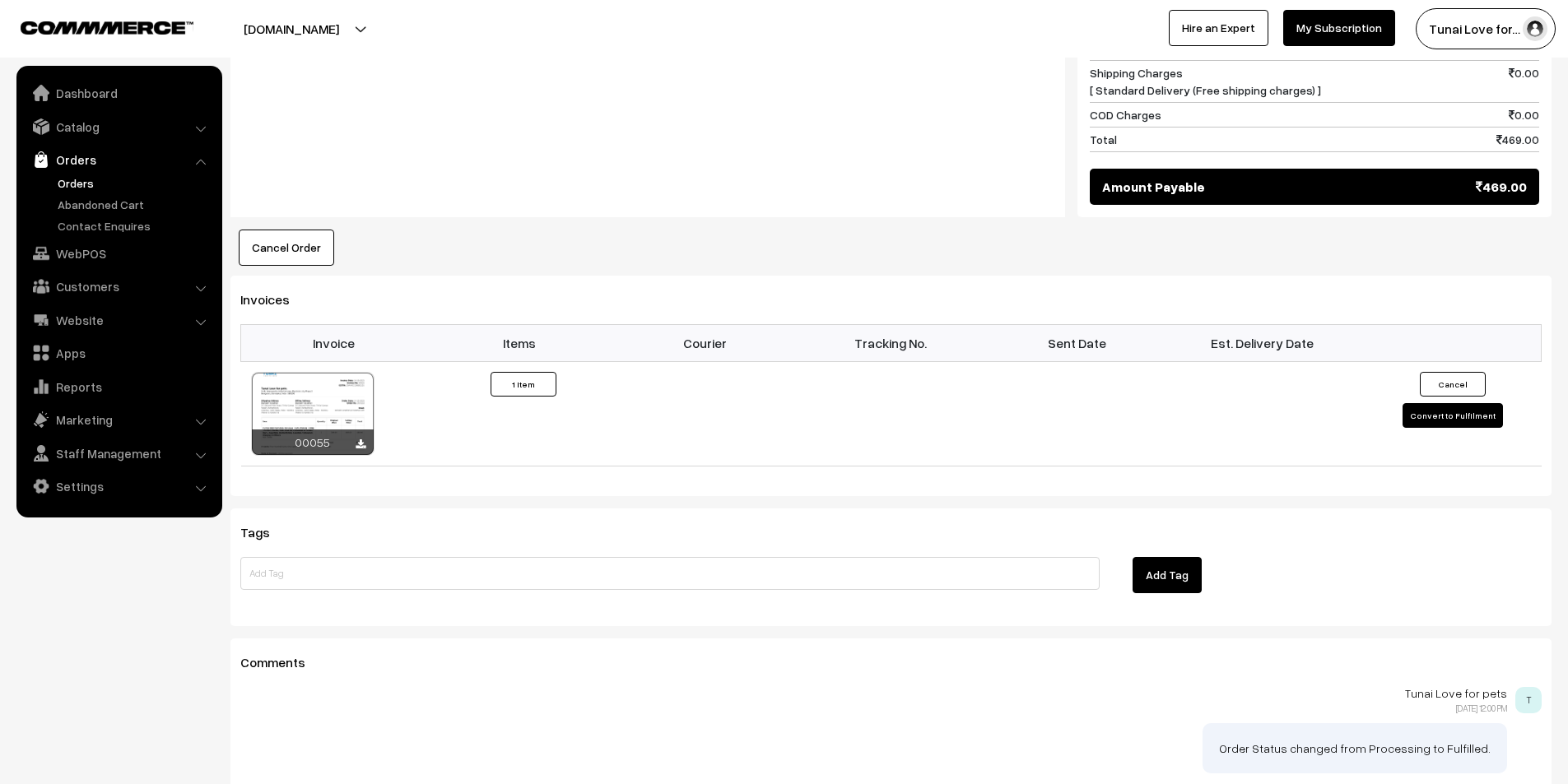
scroll to position [905, 0]
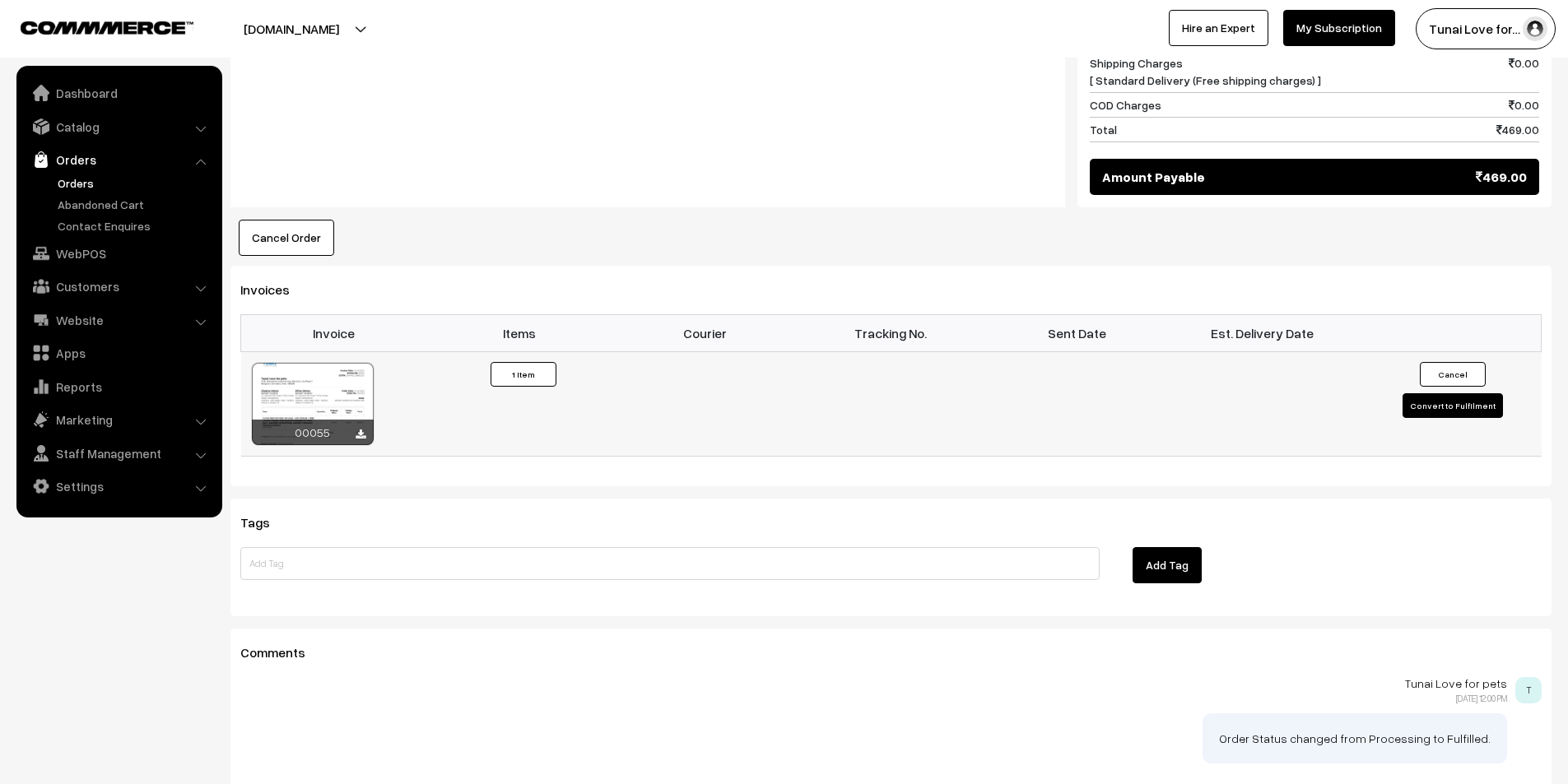
click at [1441, 393] on button "Convert to Fulfilment" at bounding box center [1451, 405] width 100 height 25
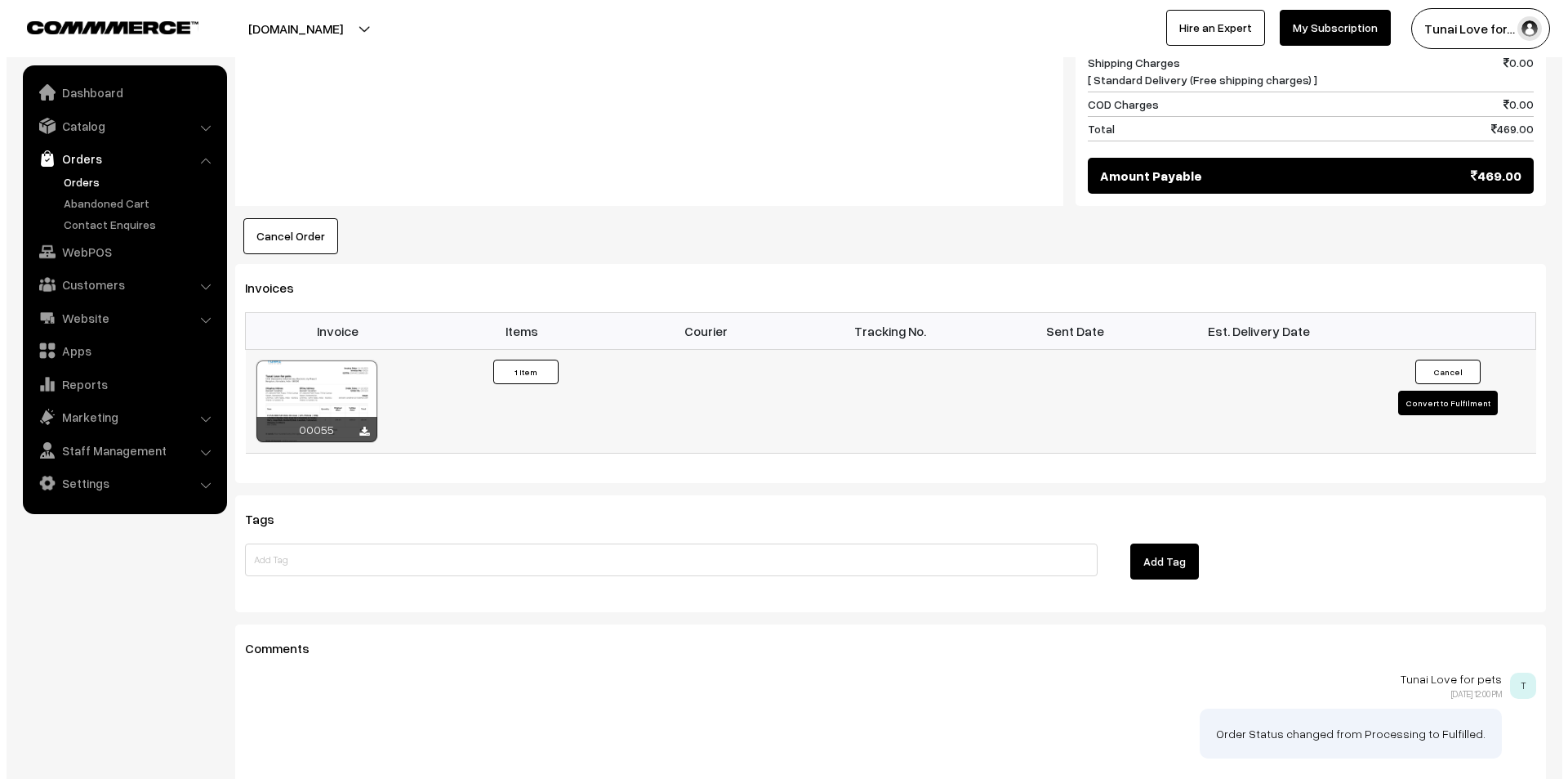
scroll to position [900, 0]
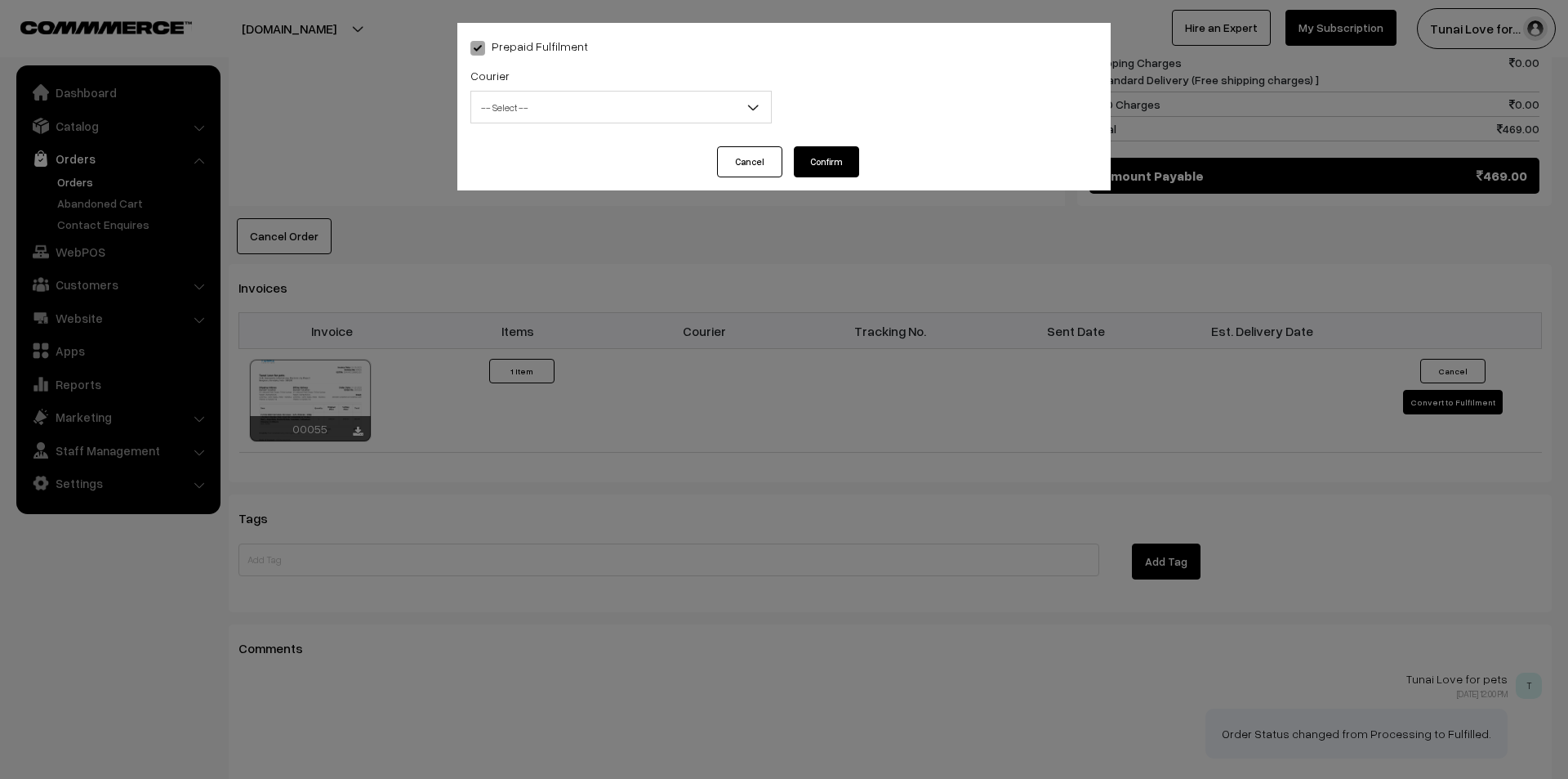
select select "1"
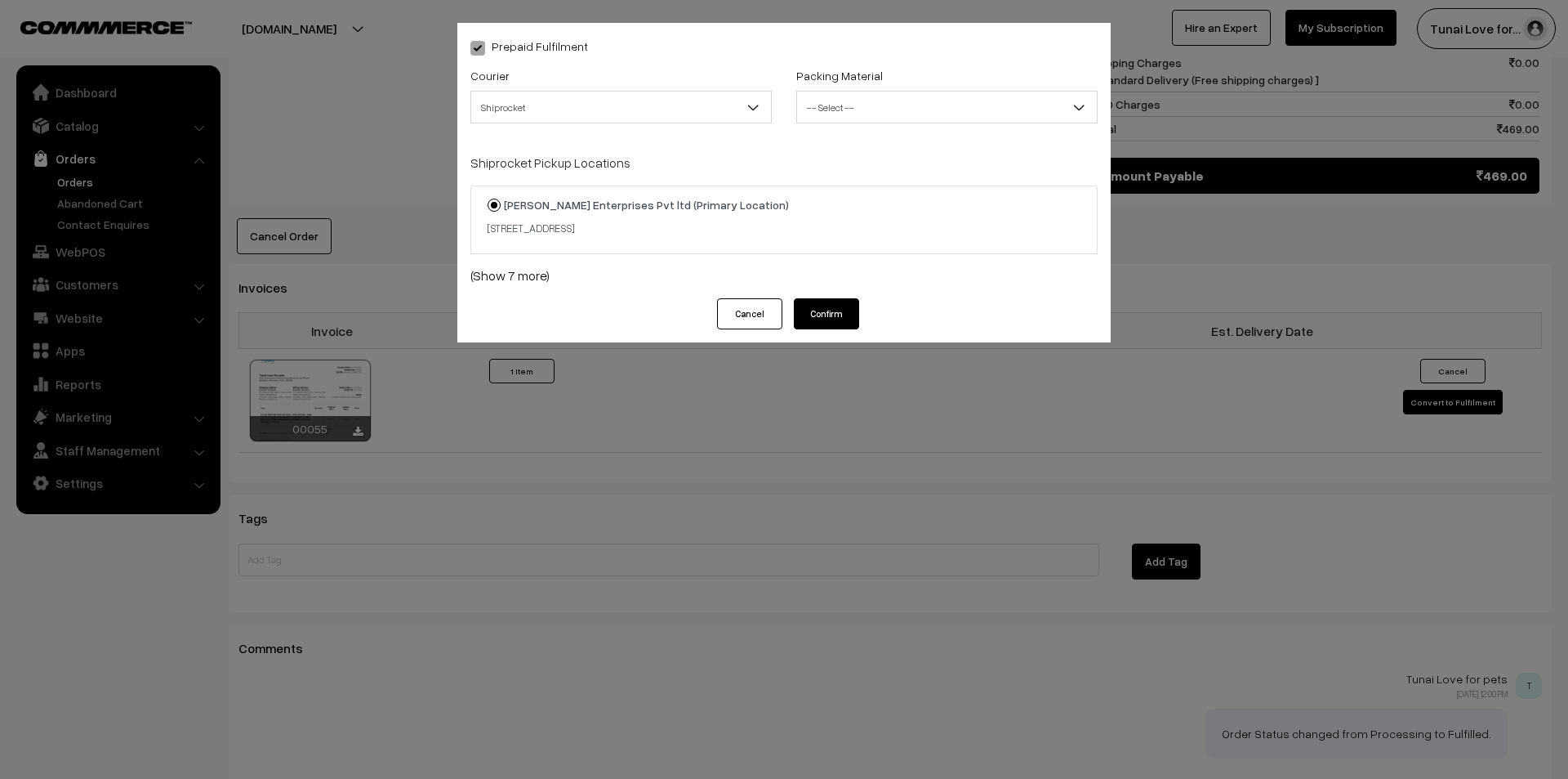
click at [575, 111] on span "Shiprocket" at bounding box center [621, 107] width 300 height 28
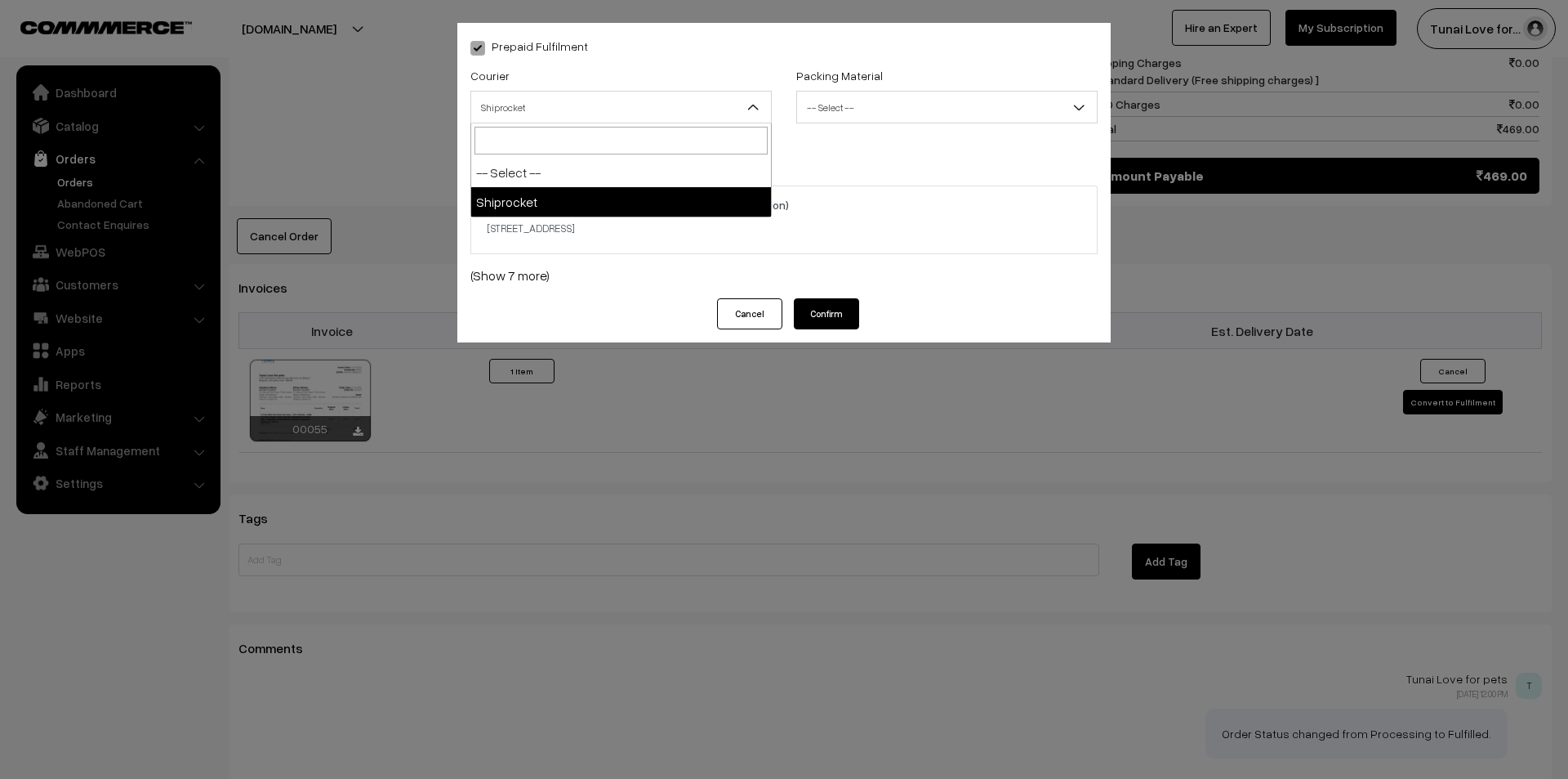
click at [575, 111] on span "Shiprocket" at bounding box center [621, 107] width 300 height 28
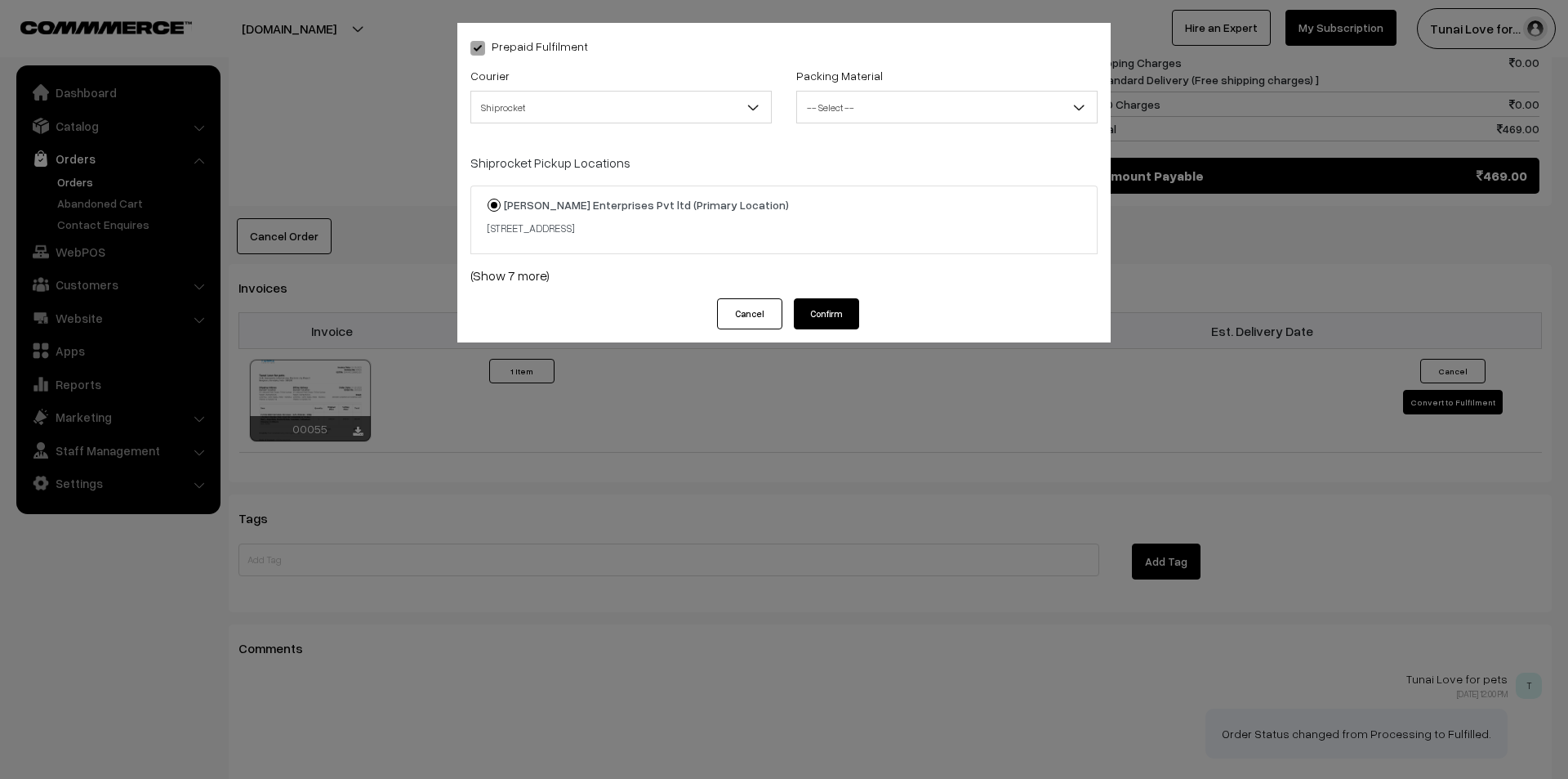
click at [850, 105] on span "-- Select --" at bounding box center [946, 107] width 300 height 28
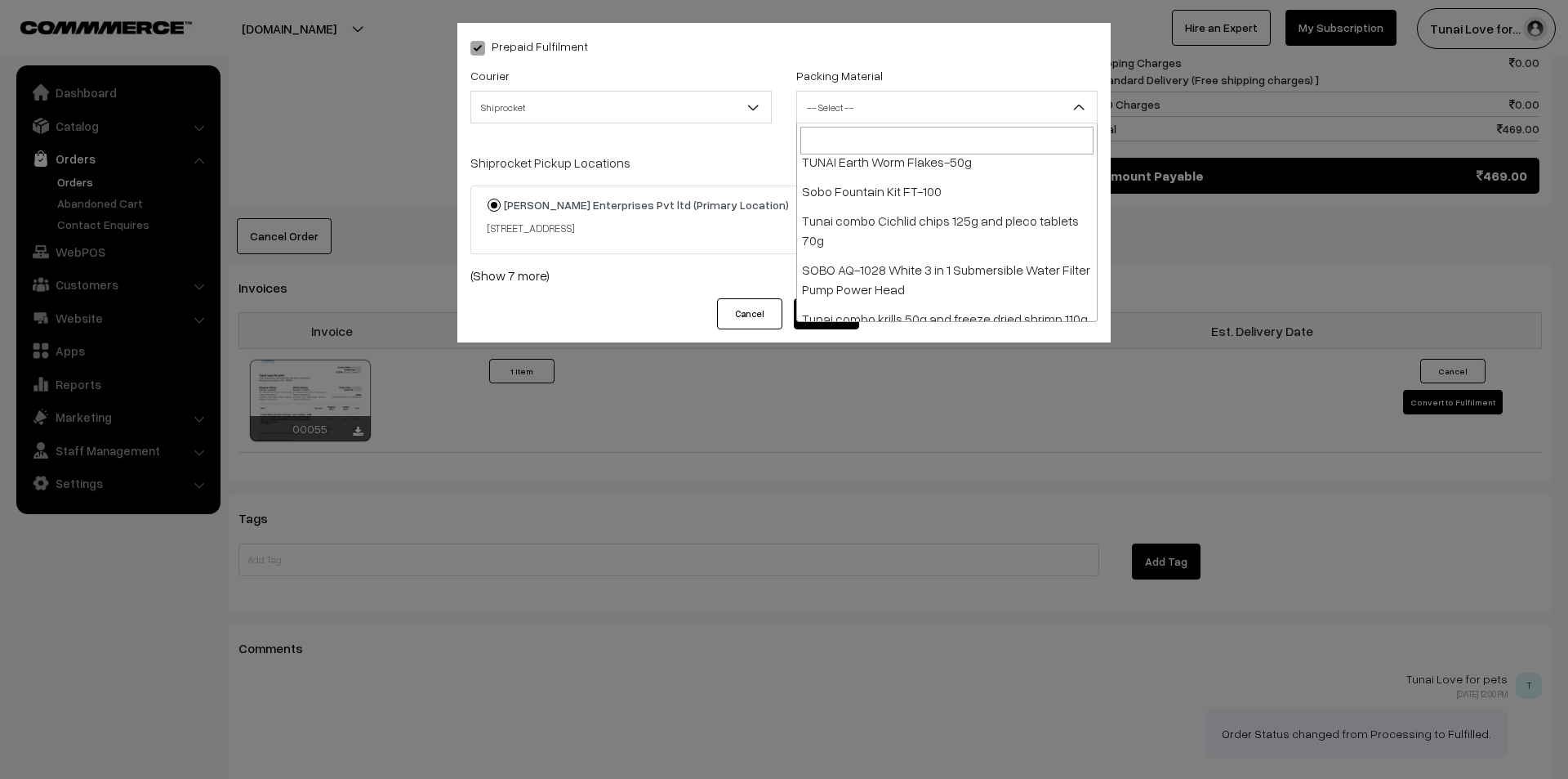
scroll to position [1180, 0]
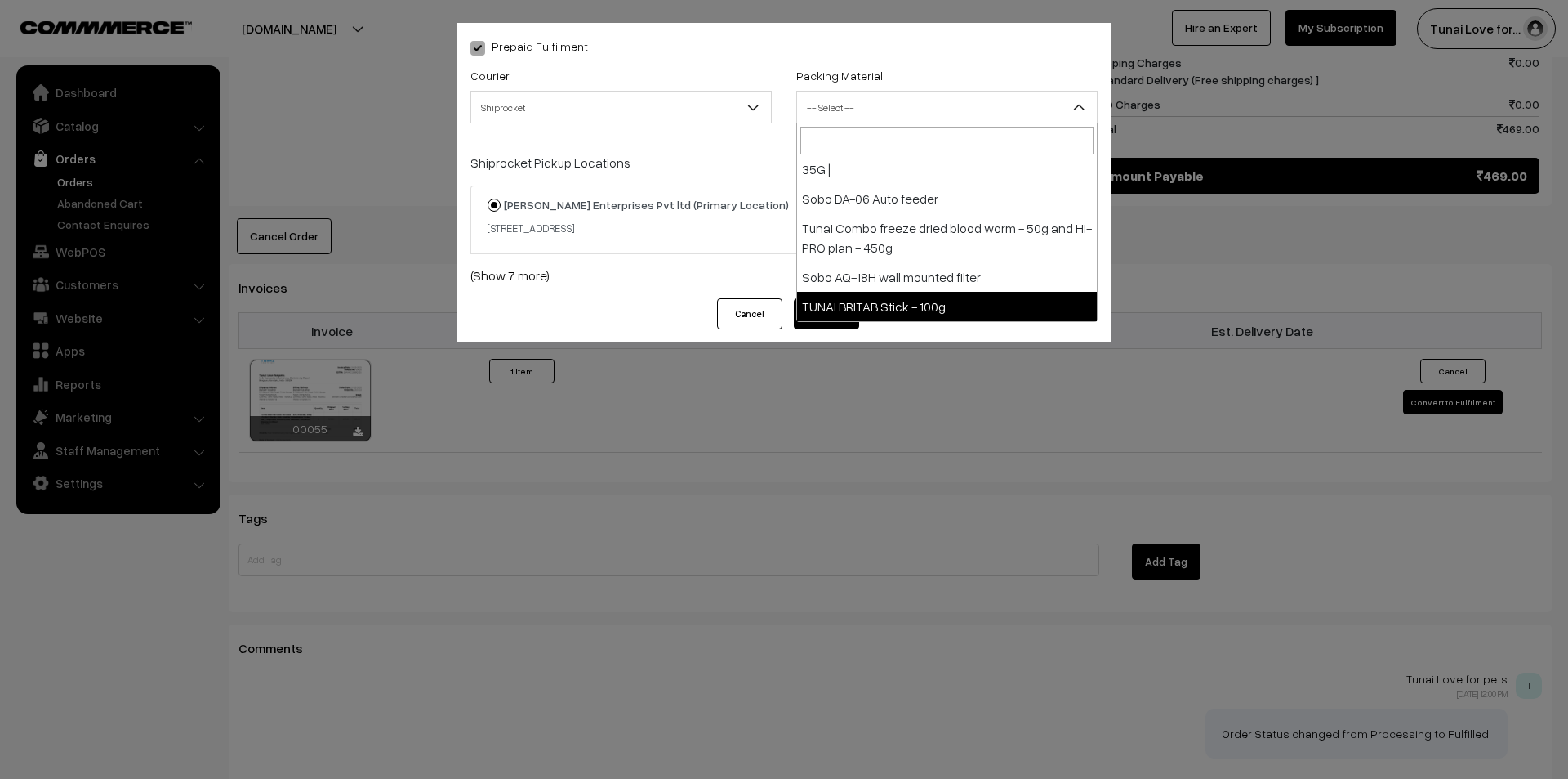
select select "39"
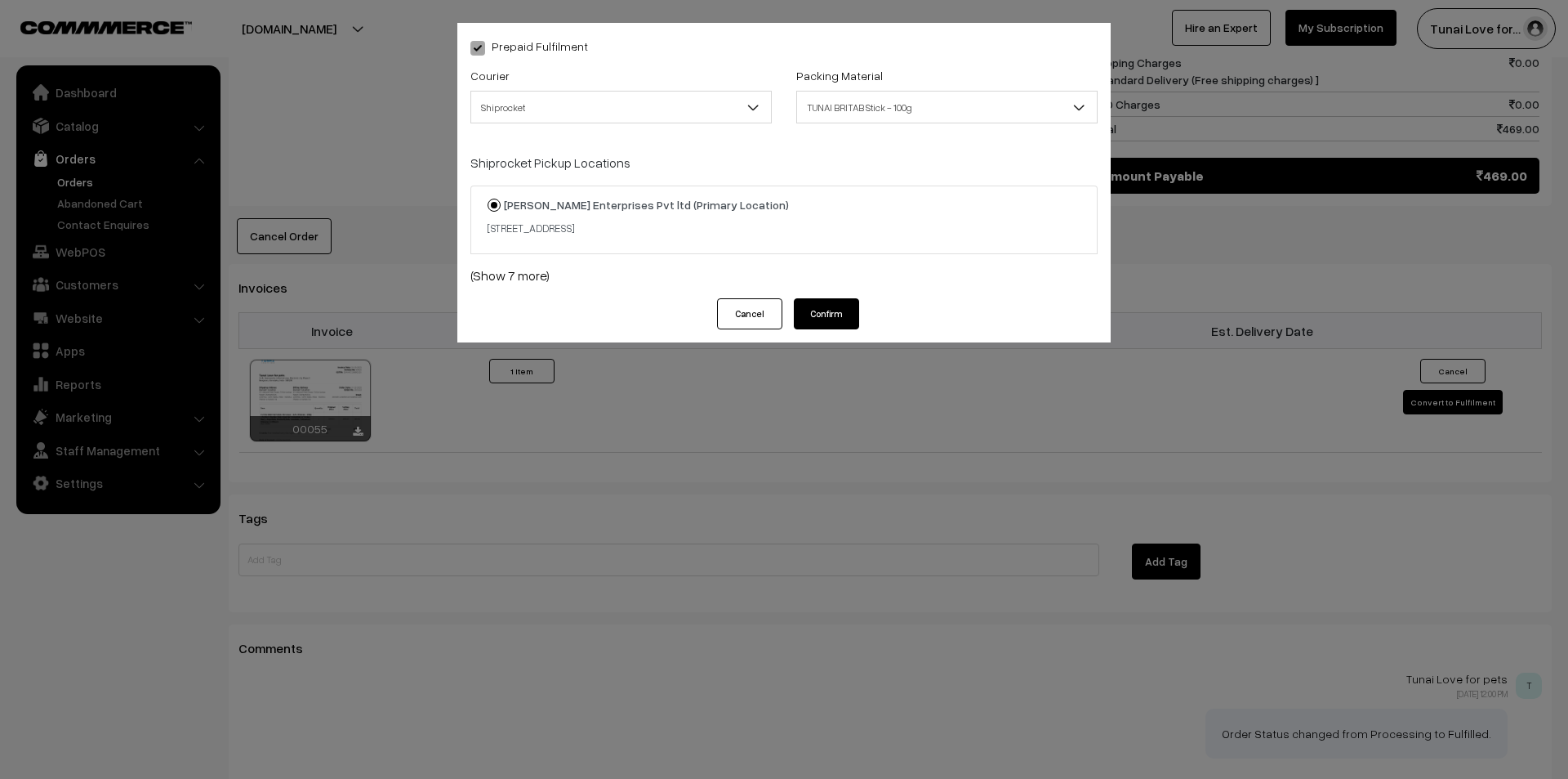
click at [831, 310] on button "Confirm" at bounding box center [827, 313] width 66 height 31
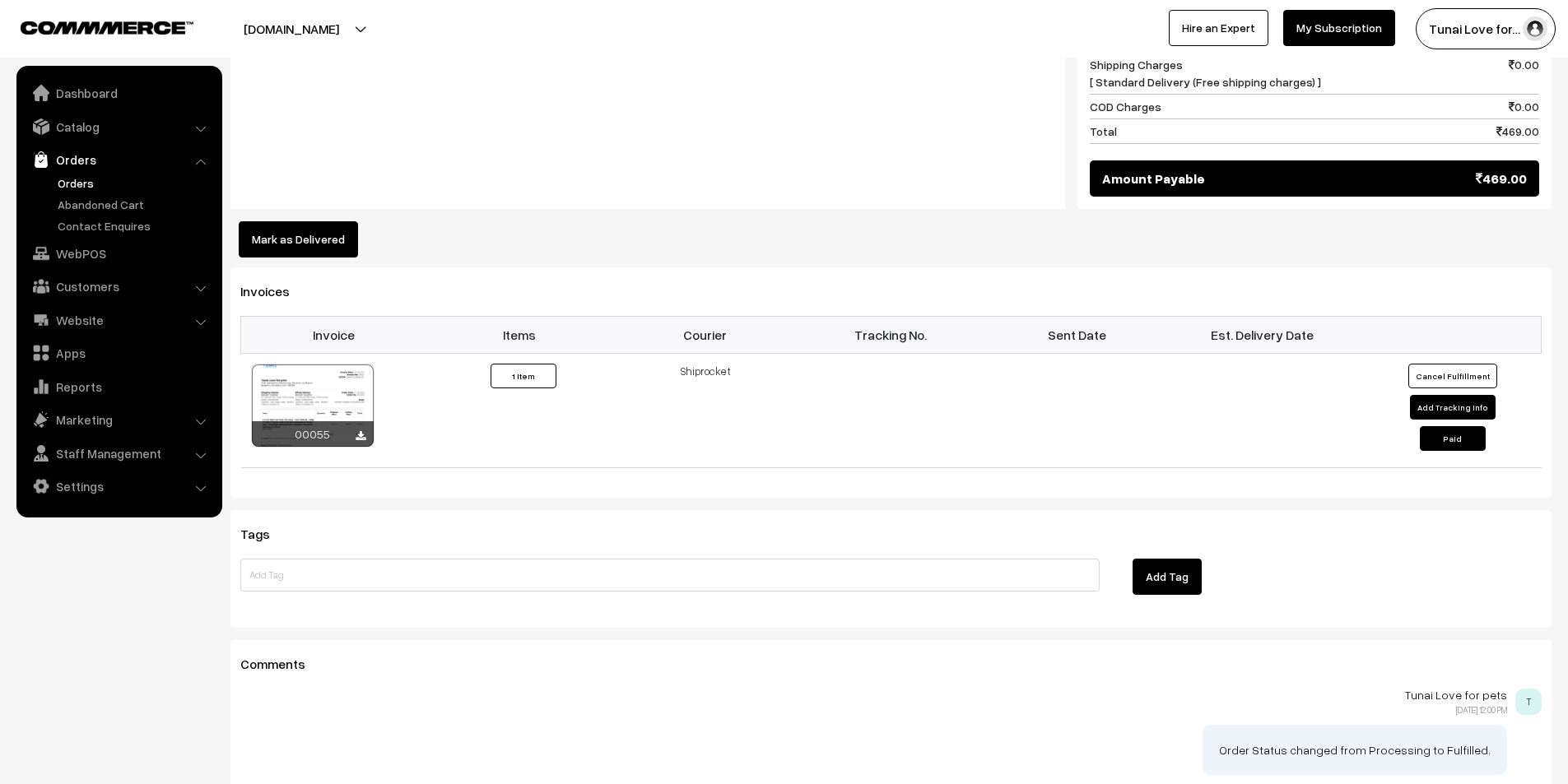
scroll to position [906, 0]
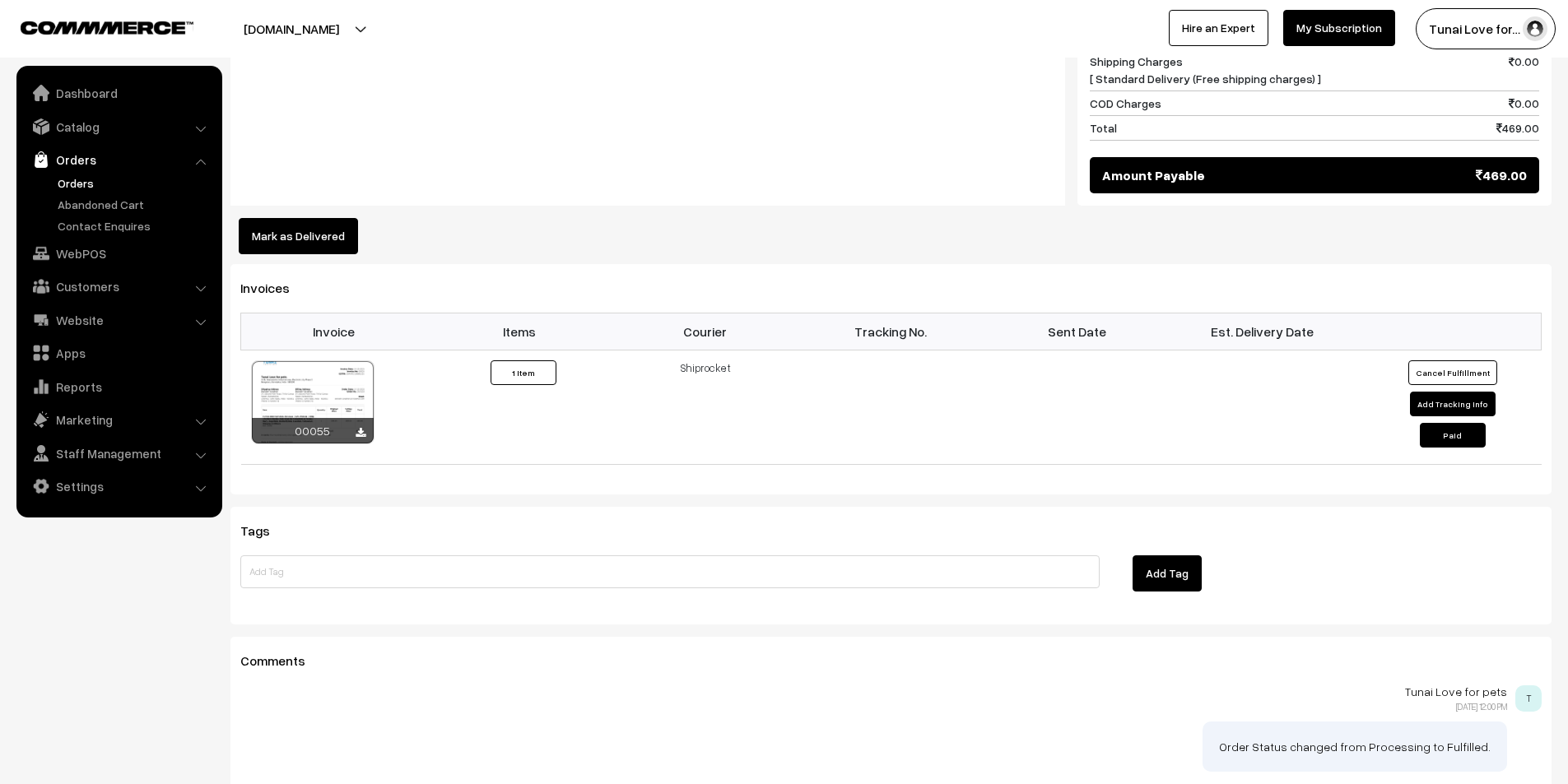
click at [83, 178] on link "Orders" at bounding box center [135, 182] width 163 height 17
